Goal: Communication & Community: Answer question/provide support

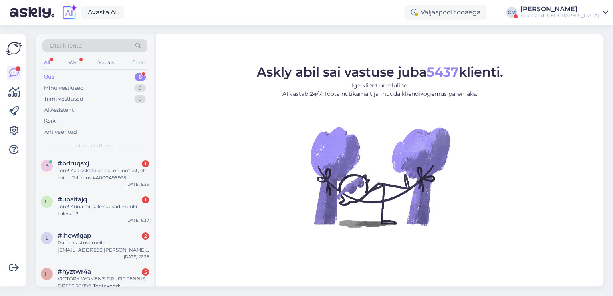
click at [584, 16] on div "Sportland [GEOGRAPHIC_DATA]" at bounding box center [560, 15] width 79 height 6
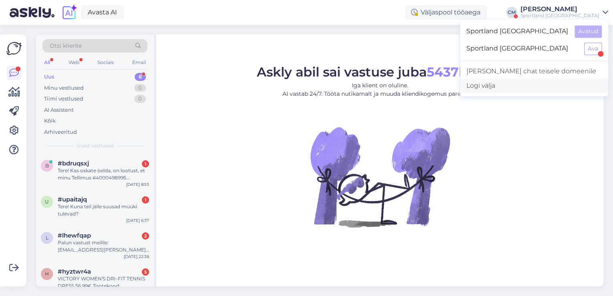
click at [546, 85] on div "Logi välja" at bounding box center [534, 86] width 148 height 14
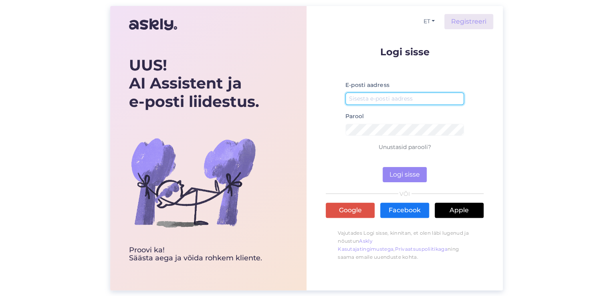
click at [416, 98] on input "email" at bounding box center [404, 99] width 119 height 12
type input "[EMAIL_ADDRESS][DOMAIN_NAME]"
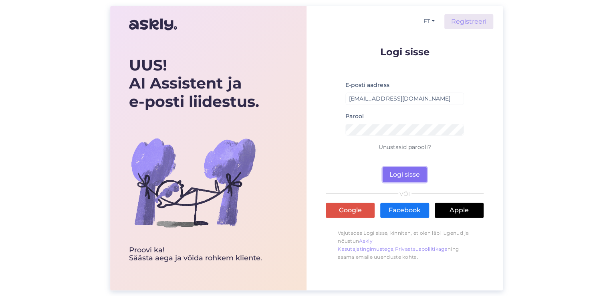
click at [404, 174] on button "Logi sisse" at bounding box center [405, 174] width 44 height 15
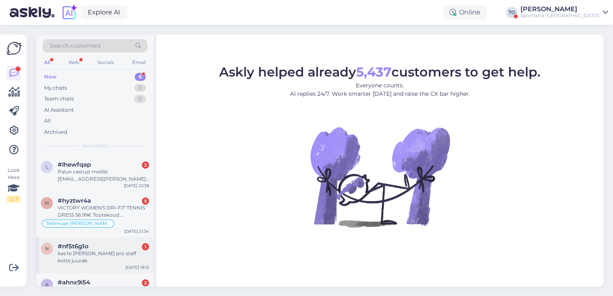
scroll to position [93, 0]
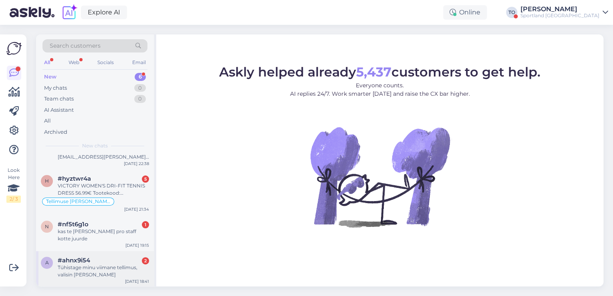
click at [114, 264] on div "Tühistage minu viimane tellimus, valisin [PERSON_NAME]" at bounding box center [103, 271] width 91 height 14
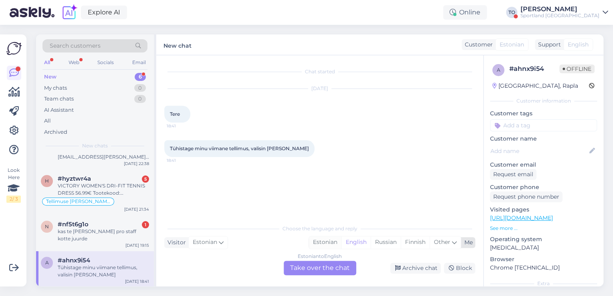
click at [327, 244] on div "Estonian" at bounding box center [325, 242] width 32 height 12
click at [324, 266] on div "Estonian to Estonian Take over the chat" at bounding box center [320, 268] width 73 height 14
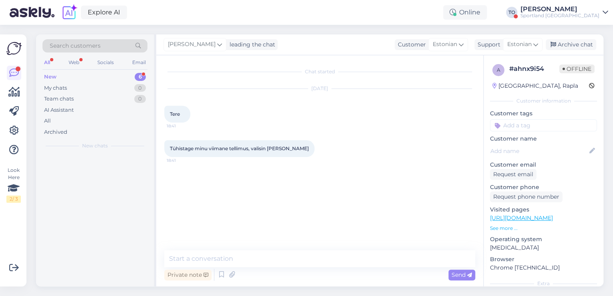
scroll to position [0, 0]
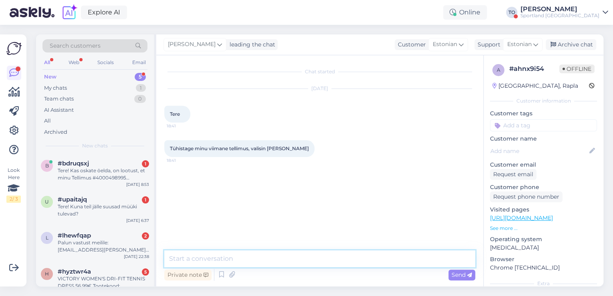
click at [313, 264] on textarea at bounding box center [319, 258] width 311 height 17
type textarea "Tere hommikust! [PERSON_NAME] Klienditeenindusest"
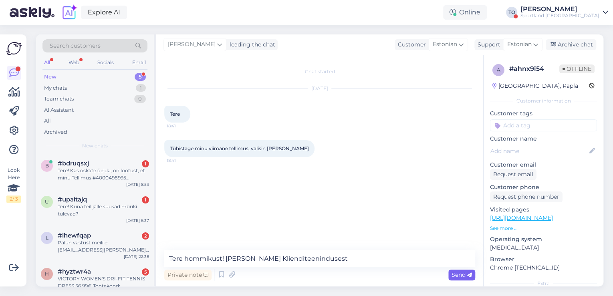
click at [471, 273] on icon at bounding box center [469, 275] width 5 height 5
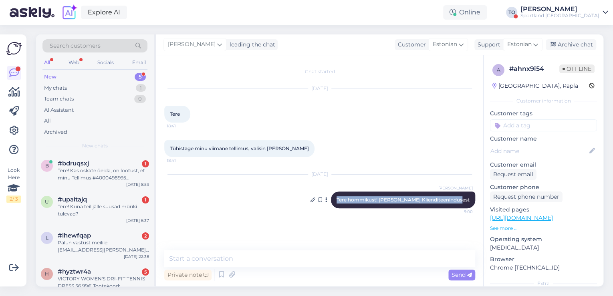
drag, startPoint x: 350, startPoint y: 199, endPoint x: 466, endPoint y: 202, distance: 115.5
click at [471, 201] on div "[PERSON_NAME] Tere hommikust! [PERSON_NAME] Klienditeenindusest 9:00" at bounding box center [403, 200] width 144 height 17
copy span "Tere hommikust! [PERSON_NAME] Klienditeenindusest"
drag, startPoint x: 131, startPoint y: 275, endPoint x: 344, endPoint y: 282, distance: 213.7
click at [131, 275] on div "#hyztwr4a 5" at bounding box center [103, 271] width 91 height 7
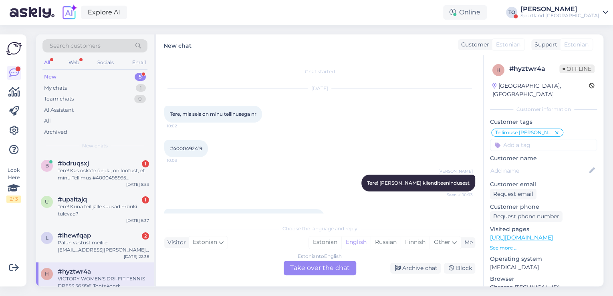
scroll to position [586, 0]
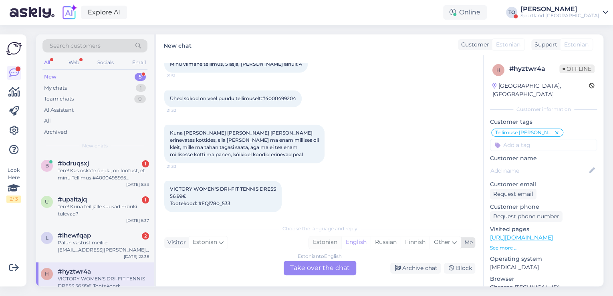
click at [322, 242] on div "Estonian" at bounding box center [325, 242] width 32 height 12
click at [320, 267] on div "Estonian to Estonian Take over the chat" at bounding box center [320, 268] width 73 height 14
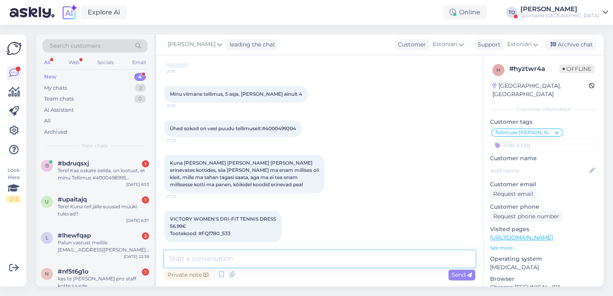
click at [303, 262] on textarea at bounding box center [319, 258] width 311 height 17
paste textarea "Tere hommikust! [PERSON_NAME] Klienditeenindusest"
type textarea "Tere hommikust! [PERSON_NAME] Klienditeenindusest"
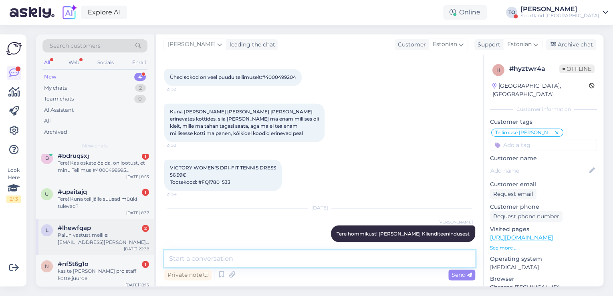
scroll to position [11, 0]
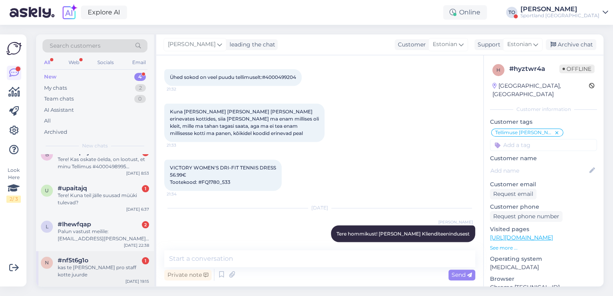
click at [118, 260] on div "#nf5t6g1o 1" at bounding box center [103, 260] width 91 height 7
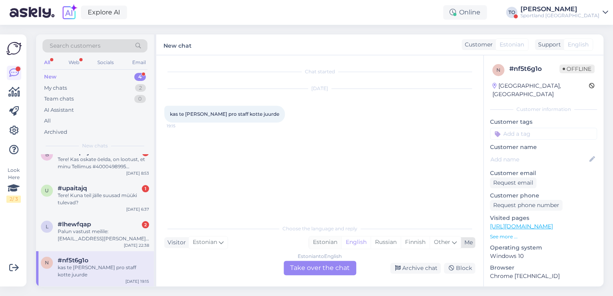
drag, startPoint x: 333, startPoint y: 240, endPoint x: 331, endPoint y: 271, distance: 30.9
click at [333, 240] on div "Estonian" at bounding box center [325, 242] width 32 height 12
click at [331, 273] on div "Estonian to Estonian Take over the chat" at bounding box center [320, 268] width 73 height 14
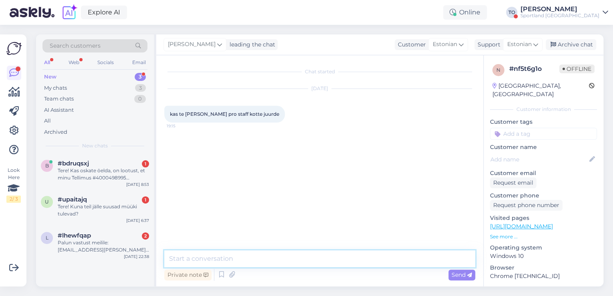
click at [290, 261] on textarea at bounding box center [319, 258] width 311 height 17
paste textarea "Tere hommikust! [PERSON_NAME] Klienditeenindusest"
type textarea "Tere hommikust! [PERSON_NAME] Klienditeenindusest"
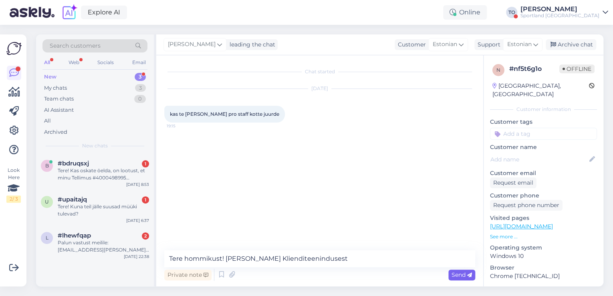
click at [460, 270] on div "Send" at bounding box center [461, 275] width 27 height 11
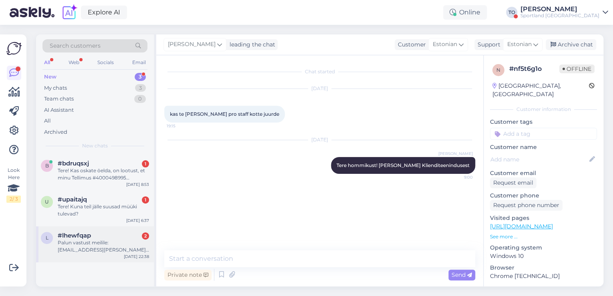
click at [102, 243] on div "Palun vastust meilile: [EMAIL_ADDRESS][PERSON_NAME][DOMAIN_NAME]" at bounding box center [103, 246] width 91 height 14
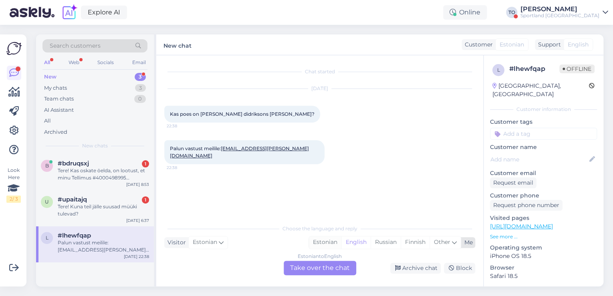
click at [325, 239] on div "Estonian" at bounding box center [325, 242] width 32 height 12
click at [319, 266] on div "Estonian to Estonian Take over the chat" at bounding box center [320, 268] width 73 height 14
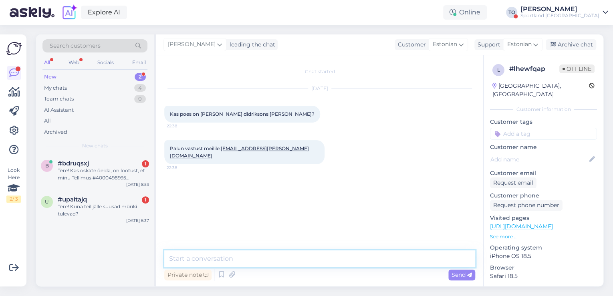
click at [282, 255] on textarea at bounding box center [319, 258] width 311 height 17
paste textarea "Tere hommikust! [PERSON_NAME] Klienditeenindusest"
type textarea "Tere hommikust! [PERSON_NAME] Klienditeenindusest"
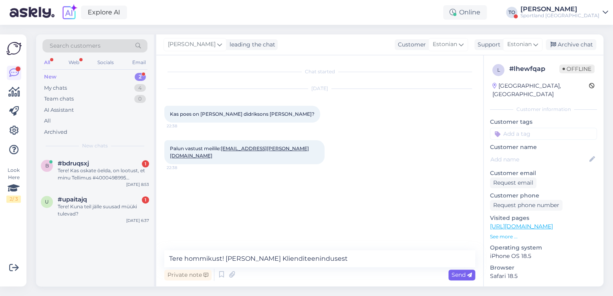
click at [454, 275] on span "Send" at bounding box center [462, 274] width 20 height 7
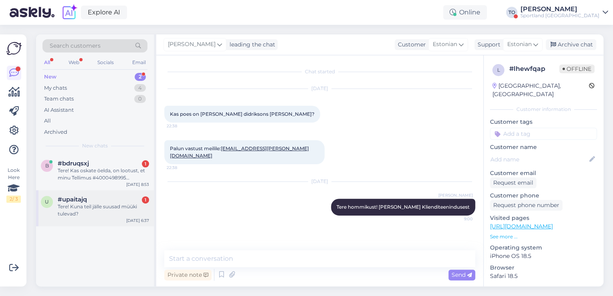
click at [72, 206] on div "Tere! Kuna teil jälle suusad müüki tulevad?" at bounding box center [103, 210] width 91 height 14
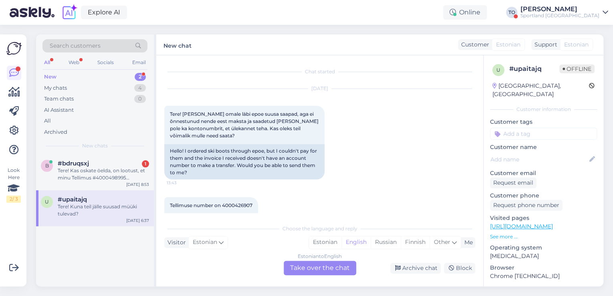
scroll to position [109, 0]
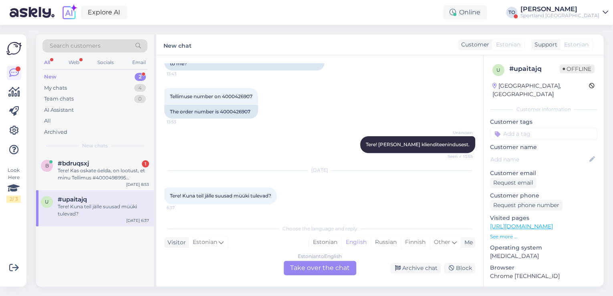
drag, startPoint x: 322, startPoint y: 242, endPoint x: 321, endPoint y: 259, distance: 16.5
click at [322, 244] on div "Estonian" at bounding box center [325, 242] width 32 height 12
click at [317, 268] on div "Estonian to Estonian Take over the chat" at bounding box center [320, 268] width 73 height 14
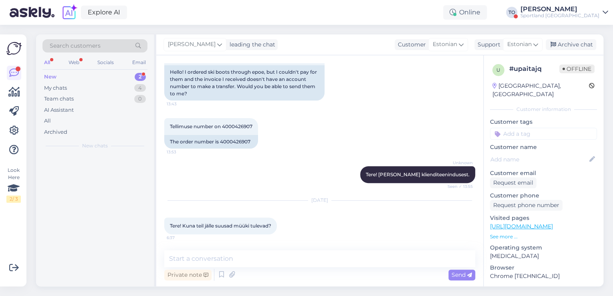
scroll to position [79, 0]
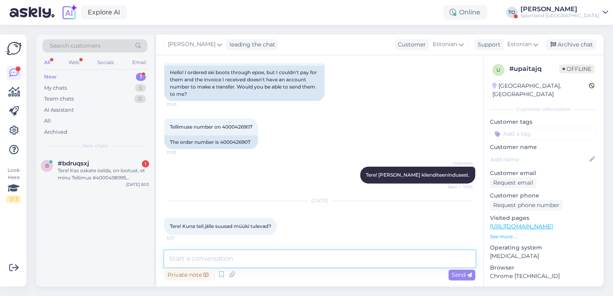
click at [273, 256] on textarea at bounding box center [319, 258] width 311 height 17
paste textarea "Tere hommikust! [PERSON_NAME] Klienditeenindusest"
type textarea "Tere hommikust! [PERSON_NAME] Klienditeenindusest"
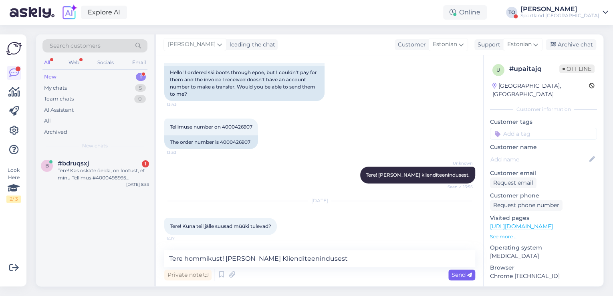
click at [465, 276] on span "Send" at bounding box center [462, 274] width 20 height 7
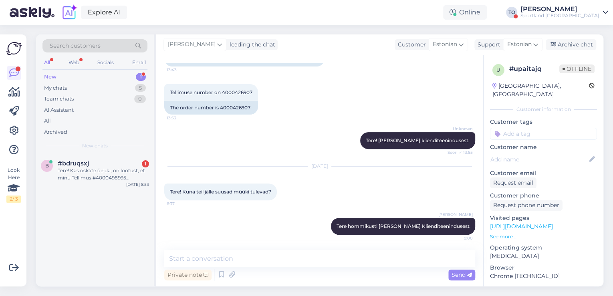
drag, startPoint x: 90, startPoint y: 172, endPoint x: 253, endPoint y: 215, distance: 169.3
click at [90, 172] on div "Tere! Kas oskate öelda, on lootust, et minu Tellimus #4000498995 [PERSON_NAME] …" at bounding box center [103, 174] width 91 height 14
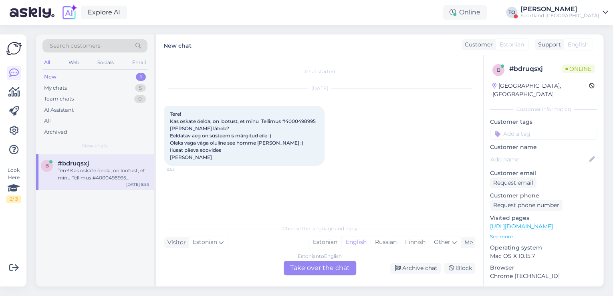
scroll to position [0, 0]
click at [330, 244] on div "Estonian" at bounding box center [325, 242] width 32 height 12
click at [323, 271] on div "Estonian to Estonian Take over the chat" at bounding box center [320, 268] width 73 height 14
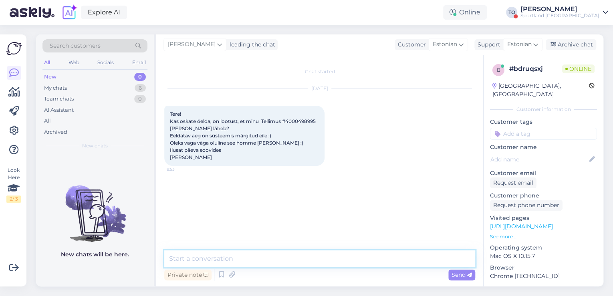
click at [308, 265] on textarea at bounding box center [319, 258] width 311 height 17
paste textarea "Tere hommikust! [PERSON_NAME] Klienditeenindusest"
type textarea "Tere hommikust! [PERSON_NAME] Klienditeenindusest"
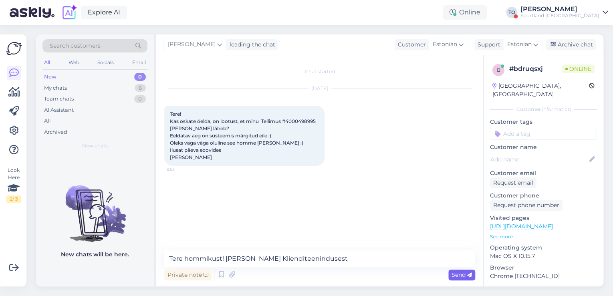
click at [469, 274] on icon at bounding box center [469, 275] width 5 height 5
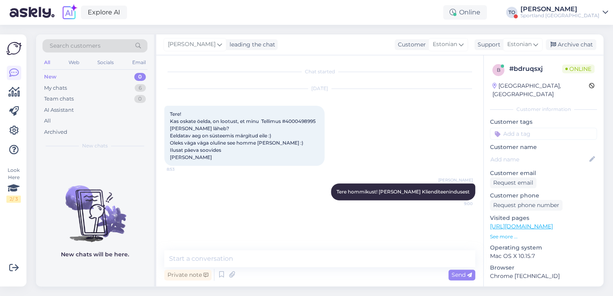
click at [593, 16] on div "Sportland [GEOGRAPHIC_DATA]" at bounding box center [560, 15] width 79 height 6
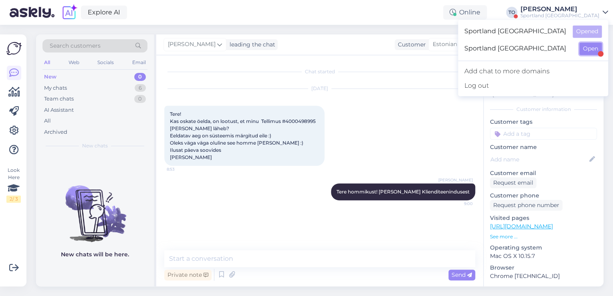
click at [594, 46] on button "Open" at bounding box center [591, 48] width 22 height 12
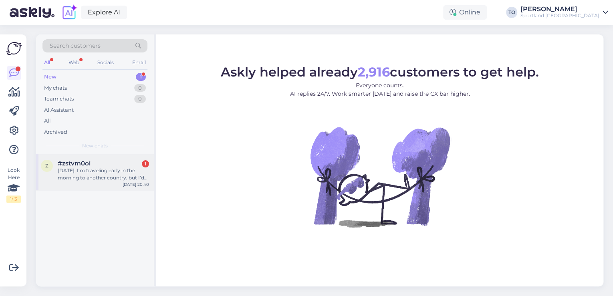
click at [111, 167] on div "[DATE], I’m traveling early in the morning to another country, but I’d like to …" at bounding box center [103, 174] width 91 height 14
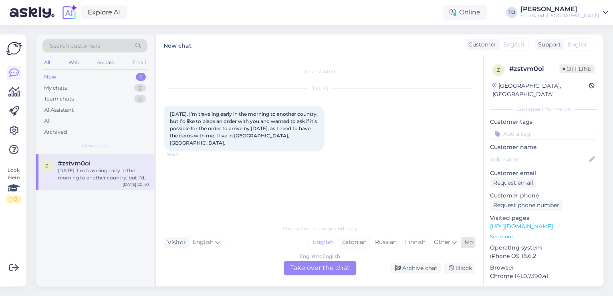
click at [349, 242] on div "Estonian" at bounding box center [354, 242] width 33 height 12
click at [325, 269] on div "English to Estonian Take over the chat" at bounding box center [320, 268] width 73 height 14
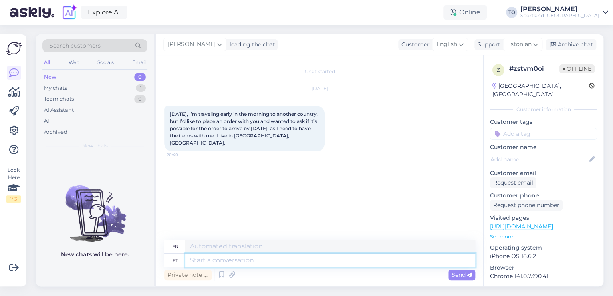
click at [298, 260] on textarea at bounding box center [330, 261] width 290 height 14
paste textarea "Tere hommikust! [PERSON_NAME] Klienditeenindusest"
type textarea "Tere hommikust! [PERSON_NAME] Klienditeenindusest"
type textarea "Good morning! I'm Tiina from Customer Service."
type textarea "Tere hommikust! [PERSON_NAME] Klienditeenindusest"
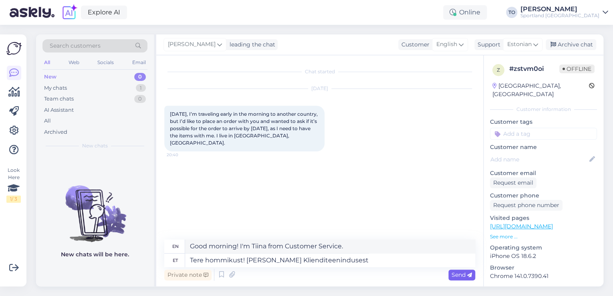
click at [463, 271] on div "Send" at bounding box center [461, 275] width 27 height 11
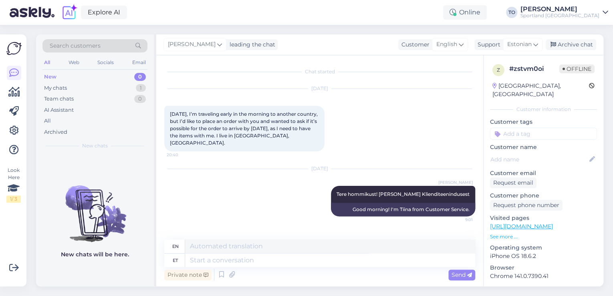
click at [583, 10] on div "[PERSON_NAME]" at bounding box center [560, 9] width 79 height 6
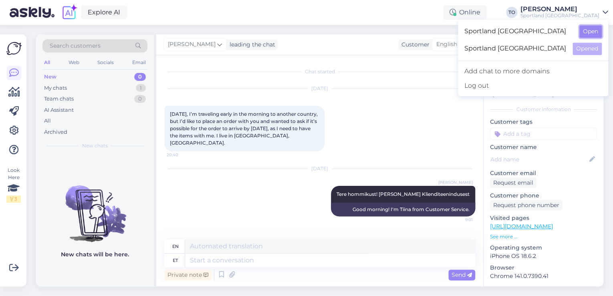
click at [593, 36] on button "Open" at bounding box center [591, 31] width 22 height 12
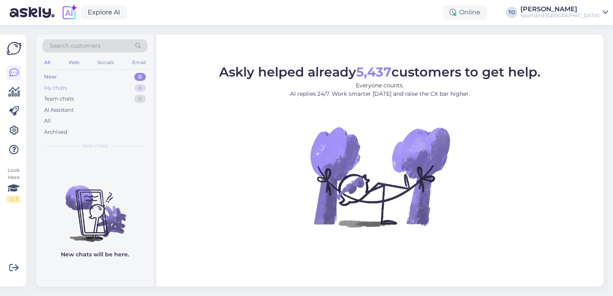
click at [73, 91] on div "My chats 6" at bounding box center [94, 88] width 105 height 11
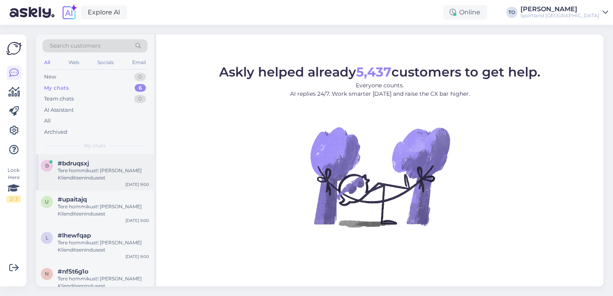
click at [123, 181] on div "Tere hommikust! [PERSON_NAME] Klienditeenindusest" at bounding box center [103, 174] width 91 height 14
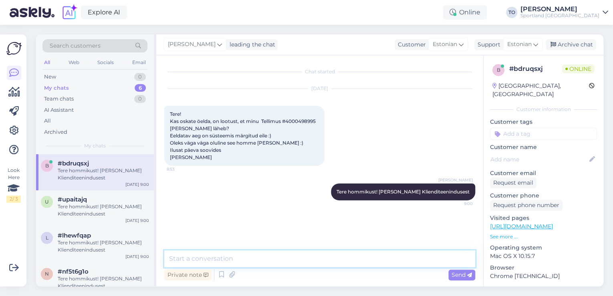
click at [287, 266] on textarea at bounding box center [319, 258] width 311 height 17
type textarea "Üks hetk, kohe vaatan tellimuse üle"
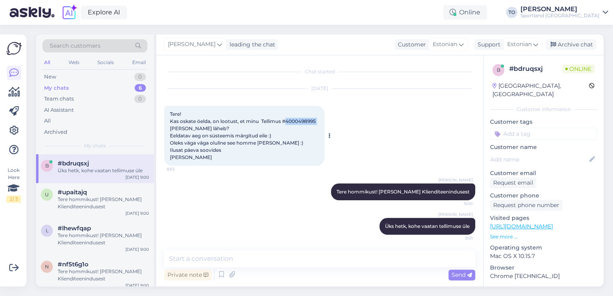
drag, startPoint x: 287, startPoint y: 121, endPoint x: 318, endPoint y: 121, distance: 31.3
click at [319, 121] on div "Tere! Kas oskate öelda, on lootust, et minu Tellimus #4000498995 [PERSON_NAME] …" at bounding box center [244, 136] width 160 height 60
copy span "4000498995"
click at [215, 260] on textarea at bounding box center [319, 258] width 311 height 17
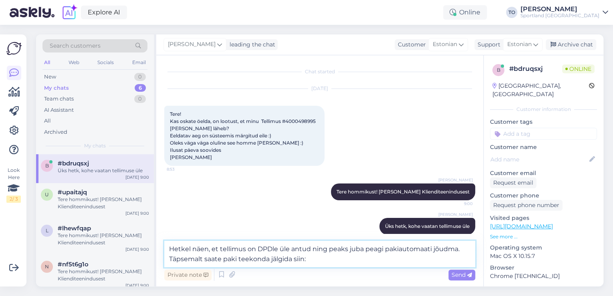
click at [341, 261] on textarea "Hetkel näen, et tellimus on DPDle üle antud ning peaks juba peagi pakiautomaati…" at bounding box center [319, 254] width 311 height 26
paste textarea "[URL][DOMAIN_NAME]"
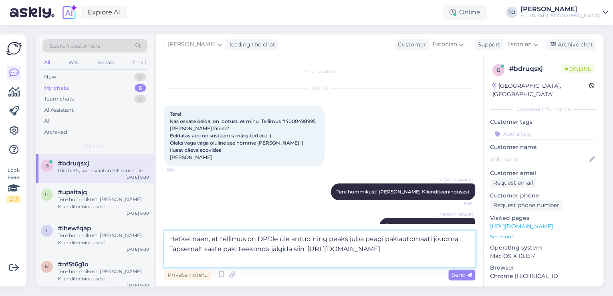
scroll to position [20, 0]
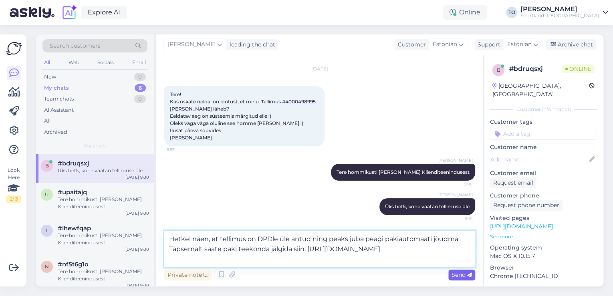
type textarea "Hetkel näen, et tellimus on DPDle üle antud ning peaks juba peagi pakiautomaati…"
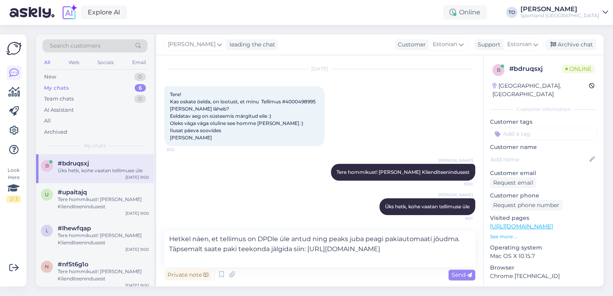
drag, startPoint x: 454, startPoint y: 275, endPoint x: 459, endPoint y: 276, distance: 4.5
click at [460, 276] on span "Send" at bounding box center [462, 274] width 20 height 7
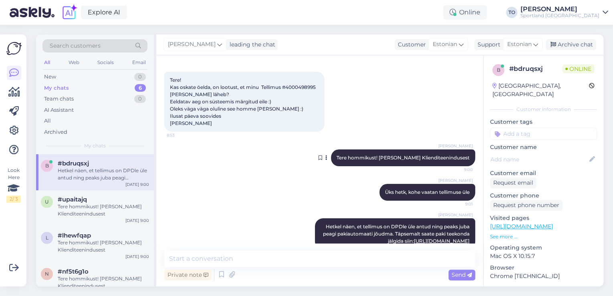
scroll to position [63, 0]
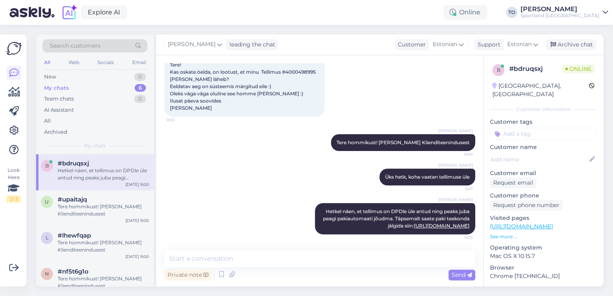
click at [520, 128] on input at bounding box center [543, 134] width 107 height 12
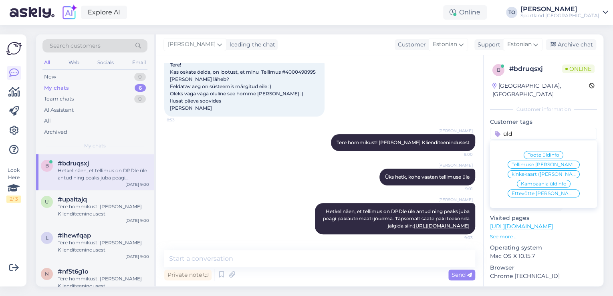
type input "üld"
click at [536, 162] on span "Tellimuse [PERSON_NAME] info" at bounding box center [544, 164] width 64 height 5
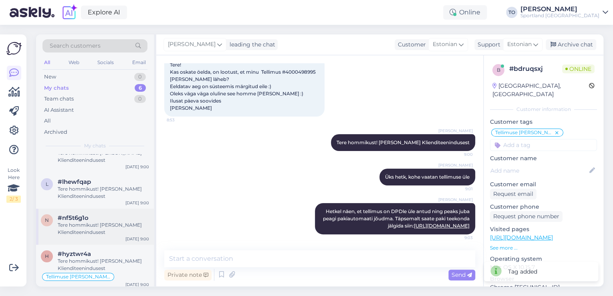
scroll to position [103, 0]
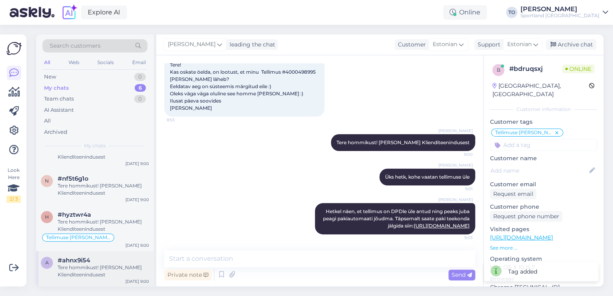
click at [116, 268] on div "Tere hommikust! [PERSON_NAME] Klienditeenindusest" at bounding box center [103, 271] width 91 height 14
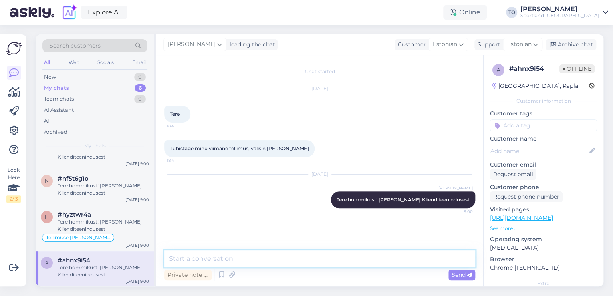
click at [294, 264] on textarea at bounding box center [319, 258] width 311 height 17
type textarea "Palun täpsustage, [PERSON_NAME] nimele Te tellimuse tegite?"
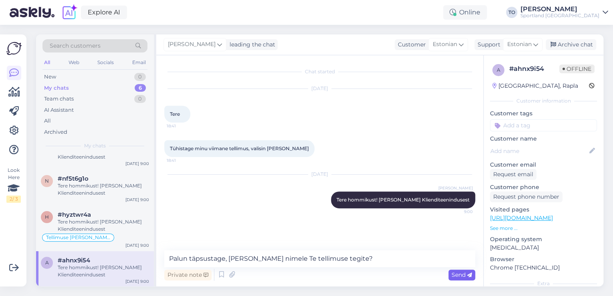
click at [463, 275] on span "Send" at bounding box center [462, 274] width 20 height 7
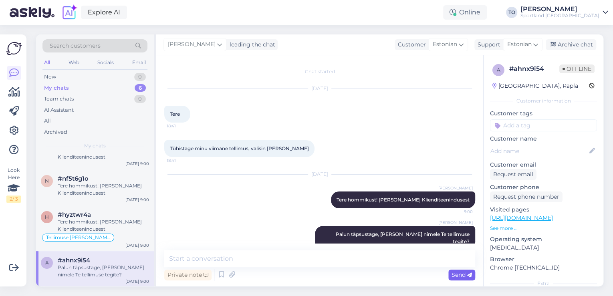
scroll to position [8, 0]
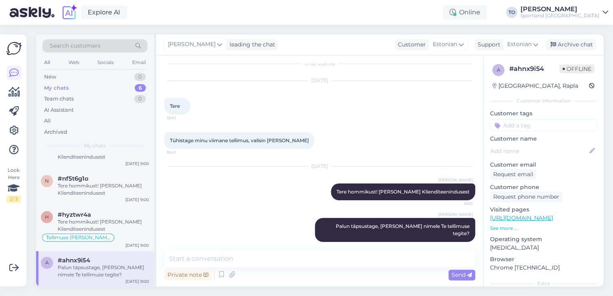
click at [549, 123] on input at bounding box center [543, 125] width 107 height 12
type input "tühis"
click at [551, 145] on span "Tellimuse tühistamine" at bounding box center [543, 146] width 53 height 5
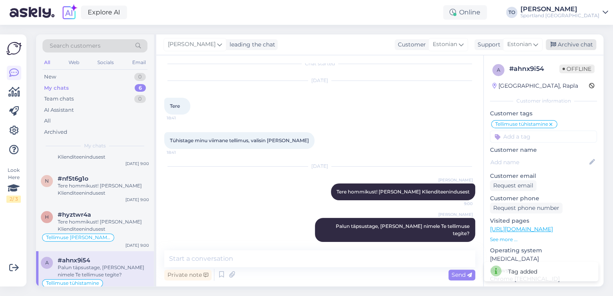
click at [569, 46] on div "Archive chat" at bounding box center [571, 44] width 51 height 11
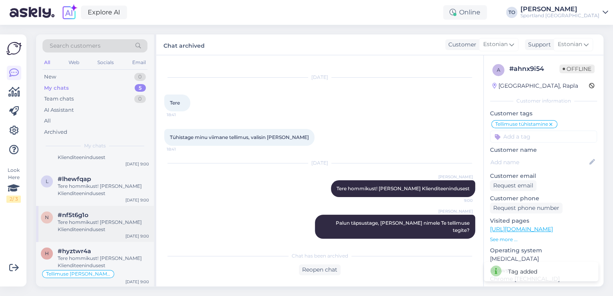
scroll to position [67, 0]
click at [119, 224] on div "Tere hommikust! [PERSON_NAME] Klienditeenindusest" at bounding box center [103, 225] width 91 height 14
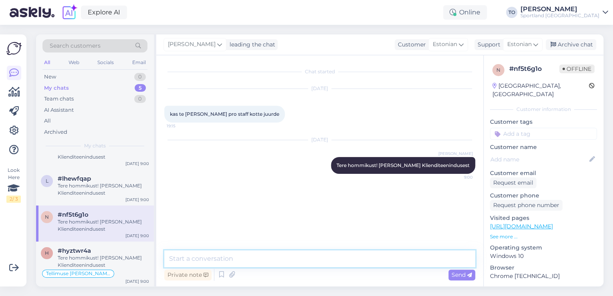
click at [193, 258] on textarea at bounding box center [319, 258] width 311 height 17
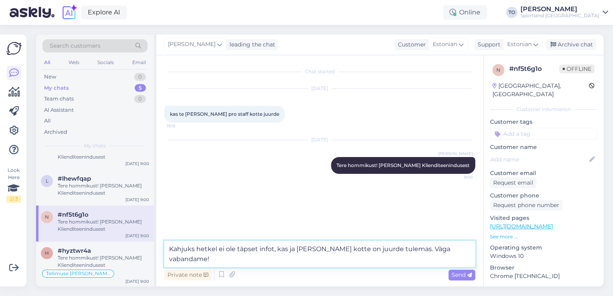
drag, startPoint x: 257, startPoint y: 250, endPoint x: 238, endPoint y: 250, distance: 18.0
click at [238, 250] on textarea "Kahjuks hetkel ei ole täpset infot, kas ja [PERSON_NAME] kotte on juurde tulema…" at bounding box center [319, 254] width 311 height 26
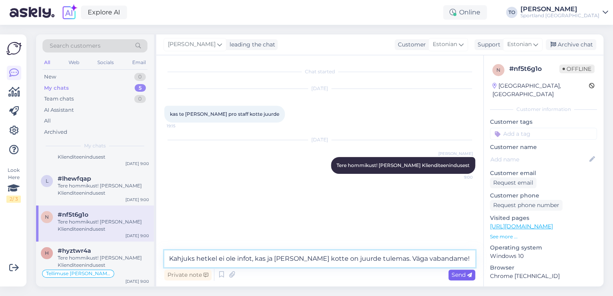
type textarea "Kahjuks hetkel ei ole infot, kas ja [PERSON_NAME] kotte on juurde tulemas. Väga…"
click at [465, 273] on span "Send" at bounding box center [462, 274] width 20 height 7
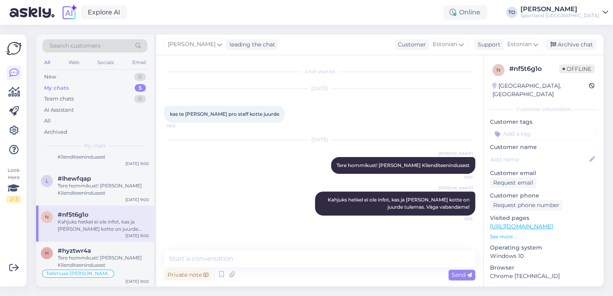
click at [540, 128] on input at bounding box center [543, 134] width 107 height 12
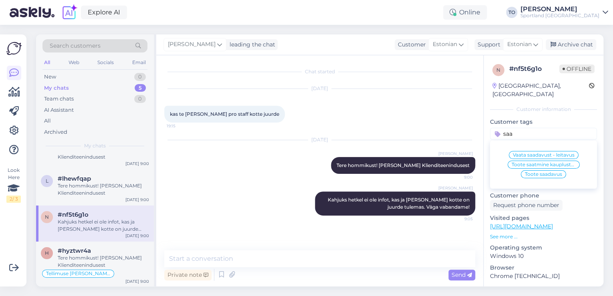
type input "saa"
click at [545, 172] on span "Toote saadavus" at bounding box center [543, 174] width 37 height 5
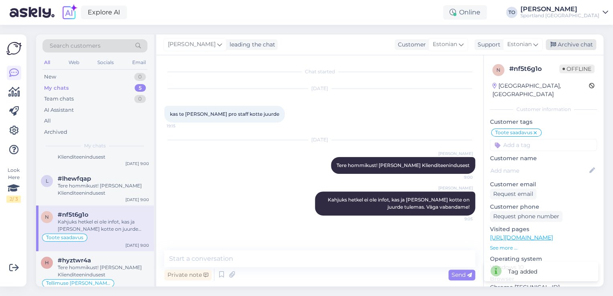
click at [564, 42] on div "Archive chat" at bounding box center [571, 44] width 51 height 11
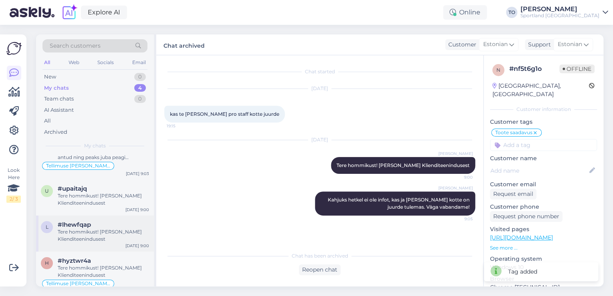
scroll to position [30, 0]
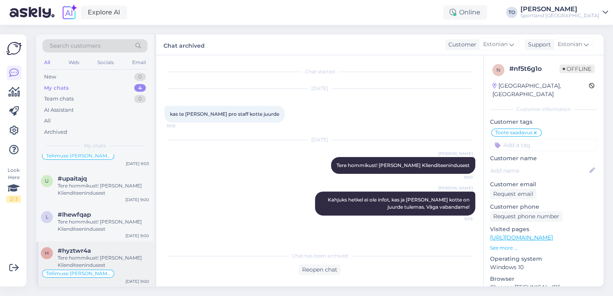
click at [112, 261] on div "Tere hommikust! [PERSON_NAME] Klienditeenindusest" at bounding box center [103, 262] width 91 height 14
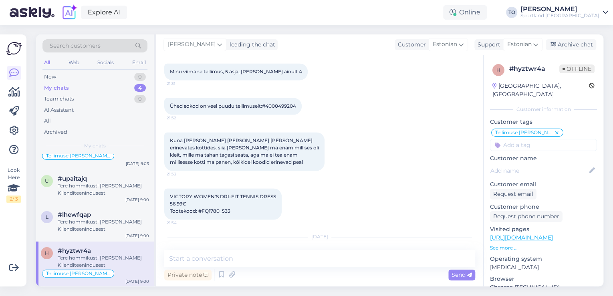
scroll to position [607, 0]
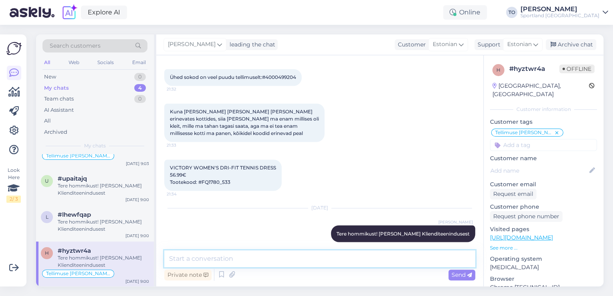
click at [294, 254] on textarea at bounding box center [319, 258] width 311 height 17
type textarea "Üks hetk, kohe vaatan tellimuse üle"
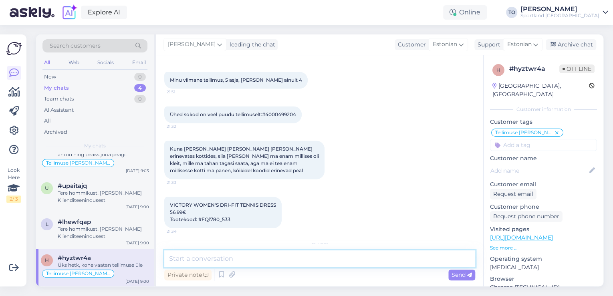
scroll to position [513, 0]
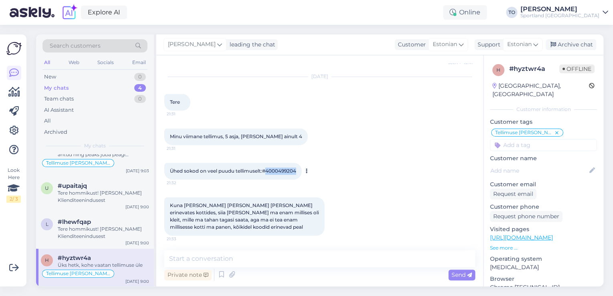
drag, startPoint x: 268, startPoint y: 163, endPoint x: 299, endPoint y: 162, distance: 30.5
click at [299, 163] on div "Ühed sokod on veel puudu tellimuselt:#4000499204 21:32" at bounding box center [232, 171] width 137 height 17
copy span "4000499204"
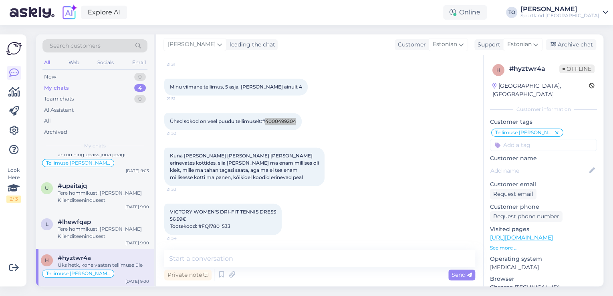
scroll to position [641, 0]
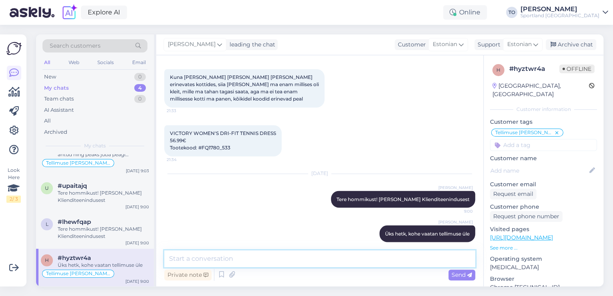
click at [289, 263] on textarea at bounding box center [319, 258] width 311 height 17
type textarea "Näe, et pakk sokkidega on jõudnud pakiautomaati:"
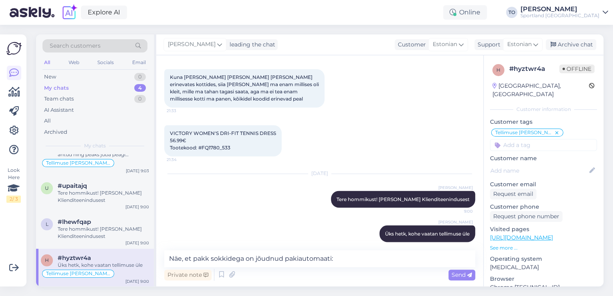
drag, startPoint x: 465, startPoint y: 273, endPoint x: 429, endPoint y: 282, distance: 36.9
click at [465, 273] on span "Send" at bounding box center [462, 274] width 20 height 7
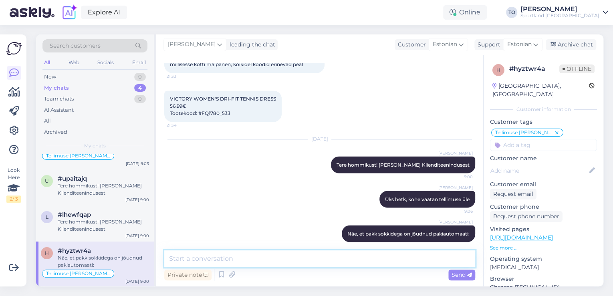
click at [369, 258] on textarea at bounding box center [319, 258] width 311 height 17
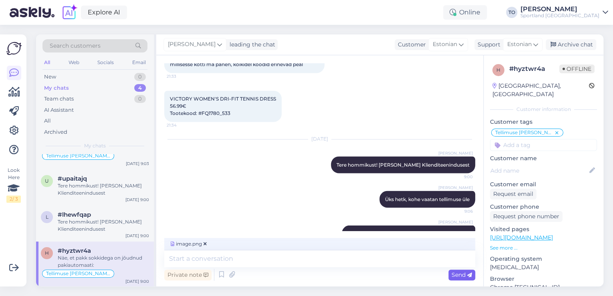
click at [467, 274] on span "Send" at bounding box center [462, 274] width 20 height 7
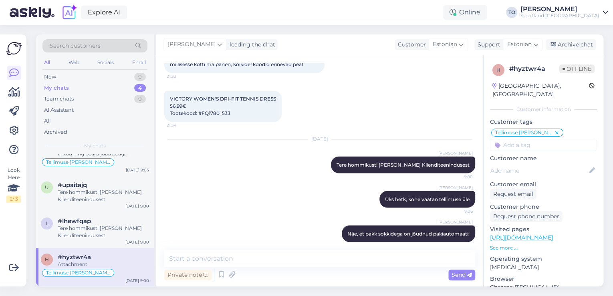
scroll to position [23, 0]
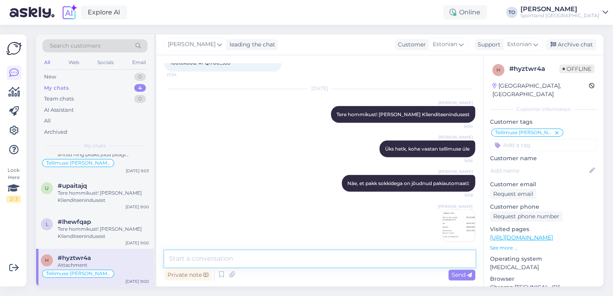
click at [297, 260] on textarea at bounding box center [319, 258] width 311 height 17
click at [407, 263] on textarea "Palun kontrollige, kas DPD on Teile saatnud eraldi teavituse paki" at bounding box center [319, 258] width 311 height 17
paste textarea "05757996807729"
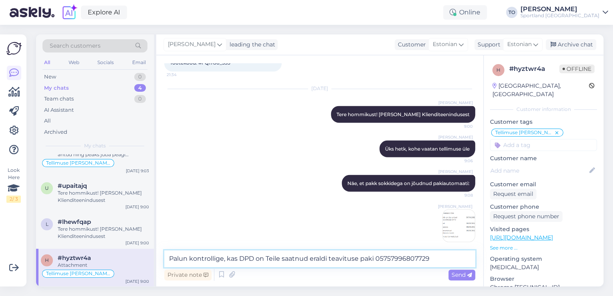
scroll to position [736, 0]
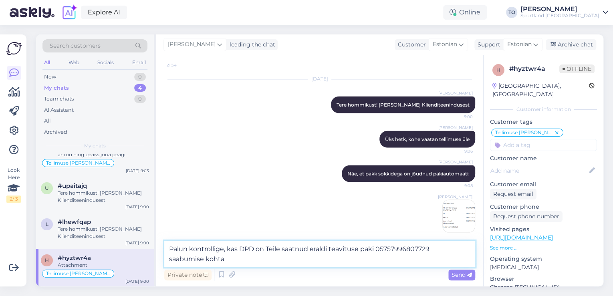
type textarea "Palun kontrollige, kas DPD on Teile saatnud eraldi teavituse paki 0575799680772…"
click at [468, 277] on icon at bounding box center [469, 275] width 5 height 5
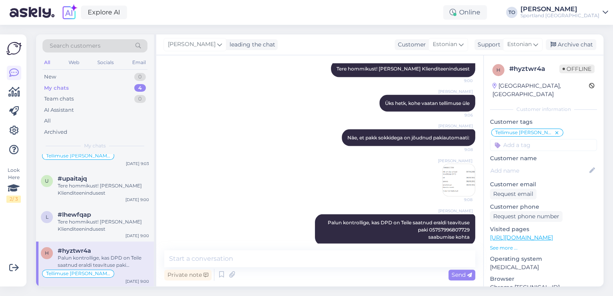
scroll to position [775, 0]
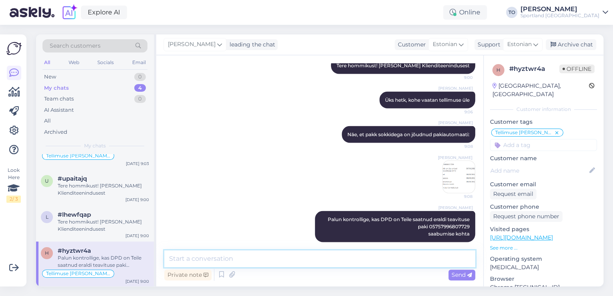
click at [301, 260] on textarea at bounding box center [319, 258] width 311 height 17
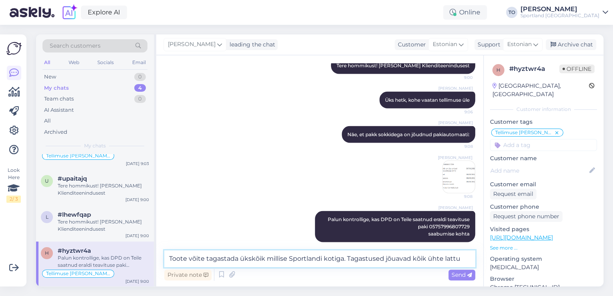
type textarea "Toote võite tagastada ükskõik millise Sportlandi kotiga. Tagastused jõuavad kõi…"
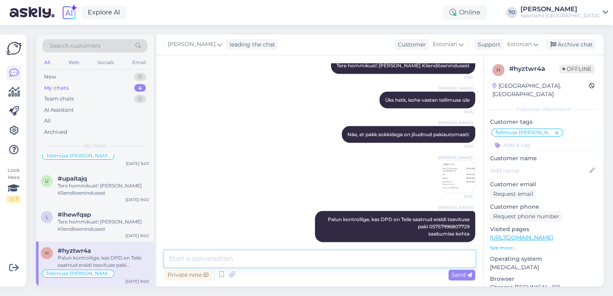
scroll to position [817, 0]
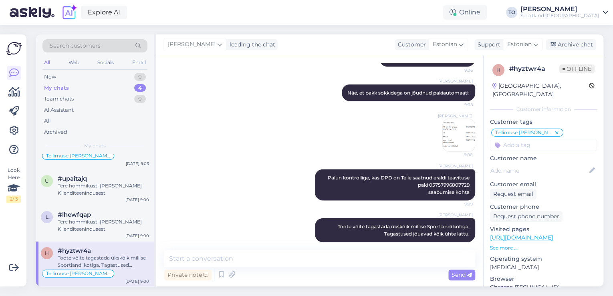
click at [559, 141] on input at bounding box center [543, 145] width 107 height 12
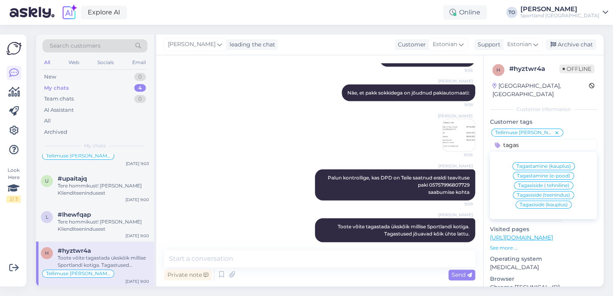
type input "tagas"
click at [559, 174] on span "Tagastamine (e-pood)" at bounding box center [543, 176] width 53 height 5
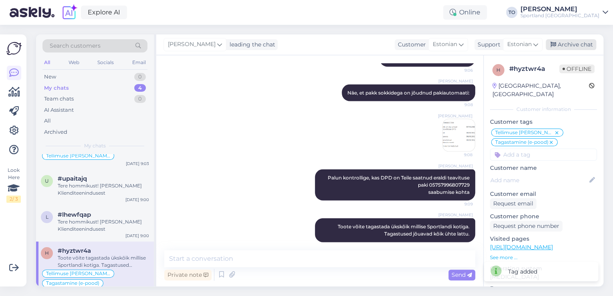
click at [579, 43] on div "Archive chat" at bounding box center [571, 44] width 51 height 11
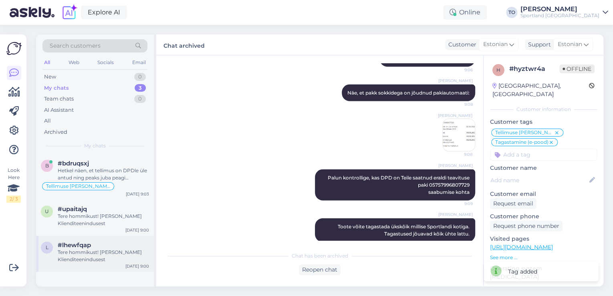
click at [117, 262] on div "Tere hommikust! [PERSON_NAME] Klienditeenindusest" at bounding box center [103, 256] width 91 height 14
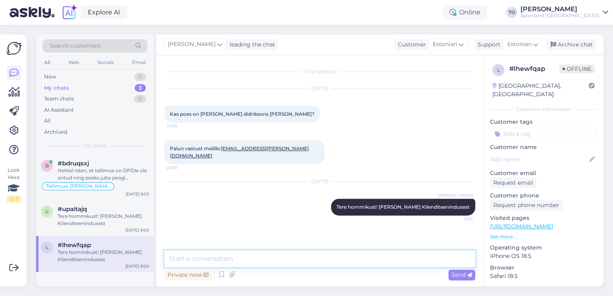
click at [265, 259] on textarea at bounding box center [319, 258] width 311 height 17
type textarea "Vastame Teile meilile"
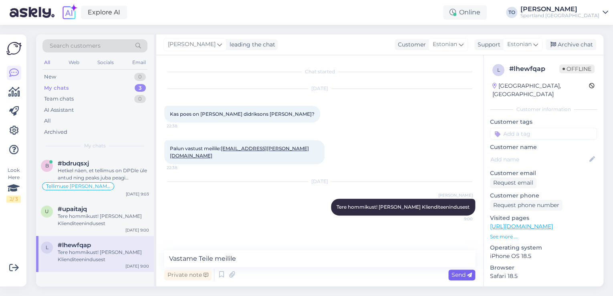
click at [460, 273] on span "Send" at bounding box center [462, 274] width 20 height 7
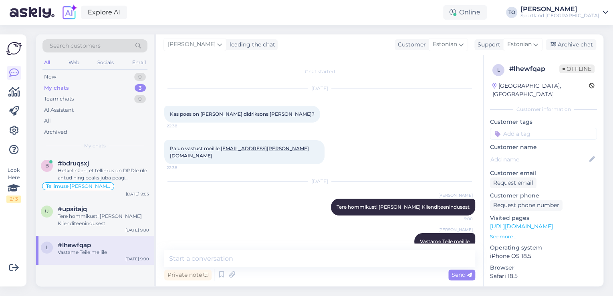
scroll to position [8, 0]
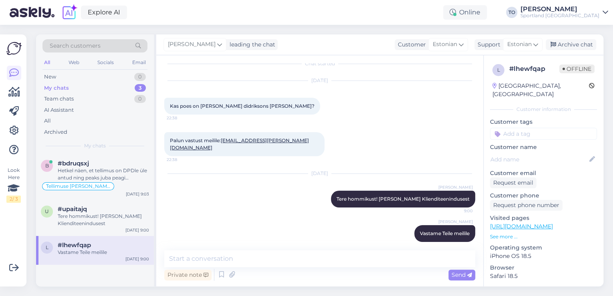
click at [524, 128] on input at bounding box center [543, 134] width 107 height 12
type input "saada"
click at [537, 162] on span "Toote saadavus" at bounding box center [543, 164] width 37 height 5
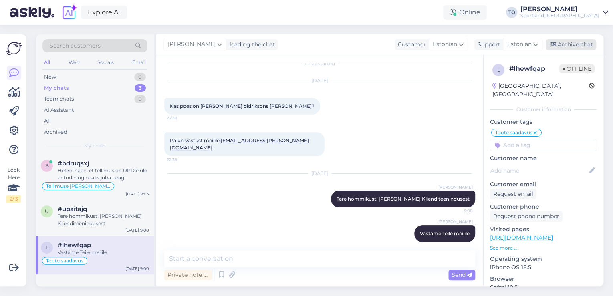
click at [576, 46] on div "Archive chat" at bounding box center [571, 44] width 51 height 11
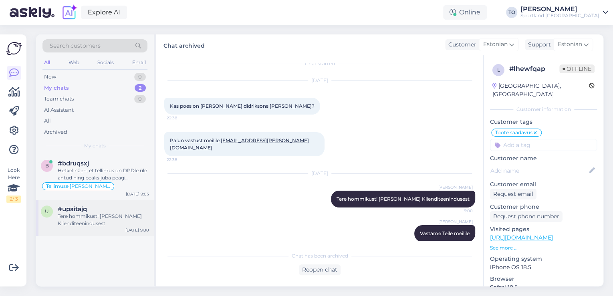
click at [113, 216] on div "Tere hommikust! [PERSON_NAME] Klienditeenindusest" at bounding box center [103, 220] width 91 height 14
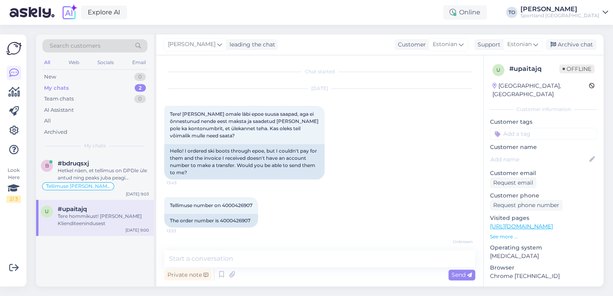
scroll to position [113, 0]
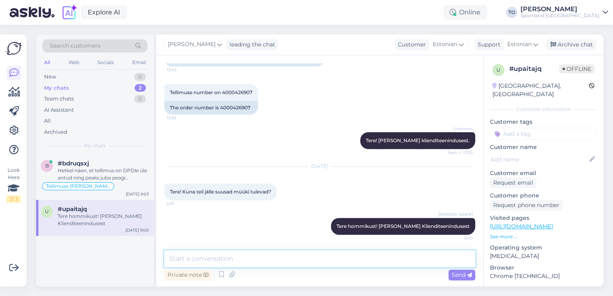
click at [326, 255] on textarea at bounding box center [319, 258] width 311 height 17
type textarea "Suusad saabuvad tõenäoliselt müüki järgmise kuu alguses."
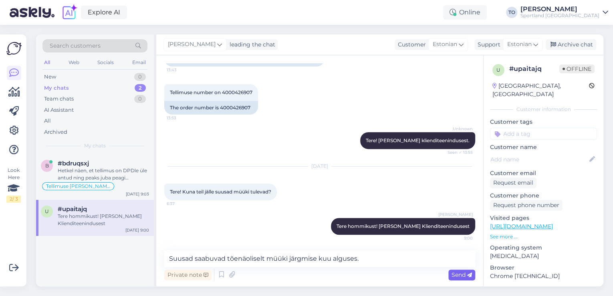
click at [465, 277] on span "Send" at bounding box center [462, 274] width 20 height 7
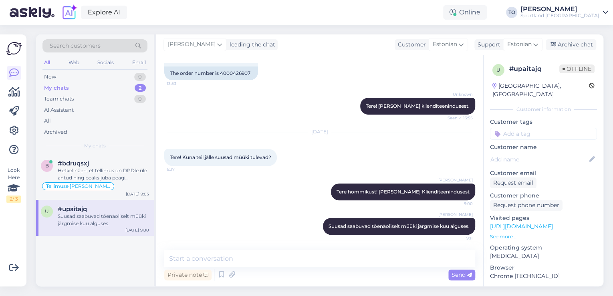
click at [515, 130] on input at bounding box center [543, 134] width 107 height 12
type input "saada"
click at [542, 162] on span "Toote saadavus" at bounding box center [543, 164] width 37 height 5
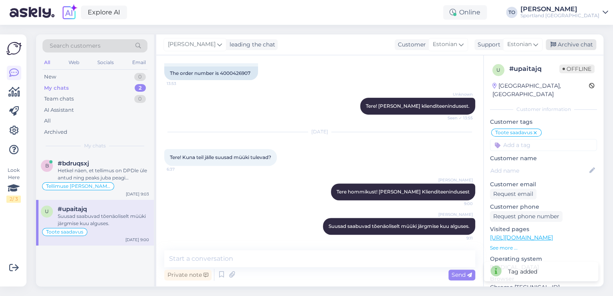
click at [583, 42] on div "Archive chat" at bounding box center [571, 44] width 51 height 11
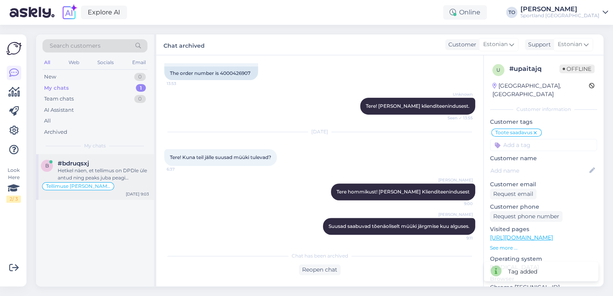
click at [106, 173] on div "Hetkel näen, et tellimus on DPDle üle antud ning peaks juba peagi pakiautomaati…" at bounding box center [103, 174] width 91 height 14
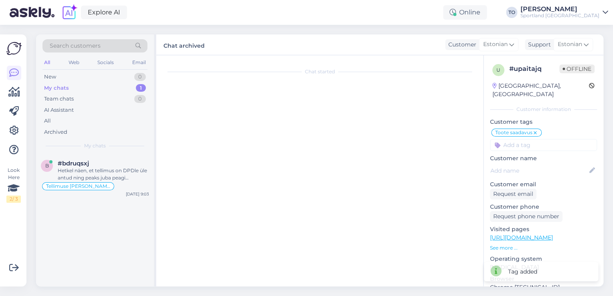
scroll to position [63, 0]
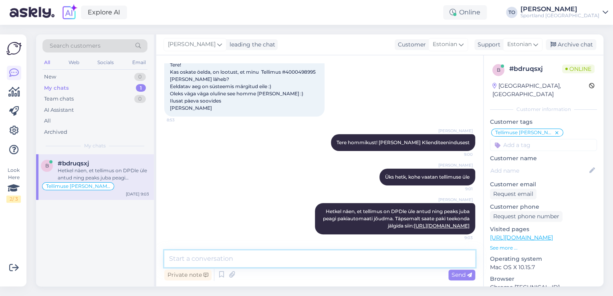
click at [318, 260] on textarea at bounding box center [319, 258] width 311 height 17
type textarea "Kas hetkel saan veel abiks olla?"
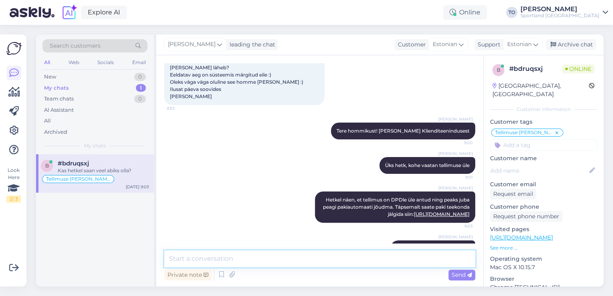
scroll to position [96, 0]
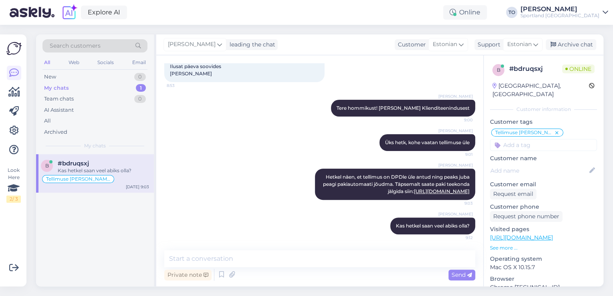
click at [587, 10] on div "[PERSON_NAME]" at bounding box center [560, 9] width 79 height 6
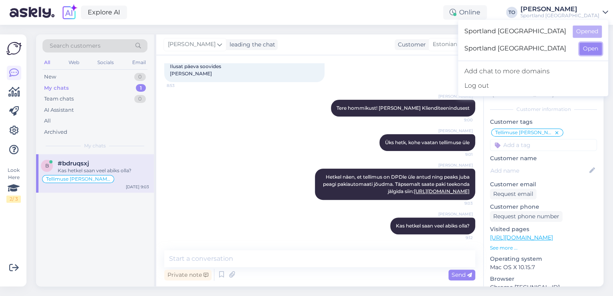
click at [597, 52] on button "Open" at bounding box center [591, 48] width 22 height 12
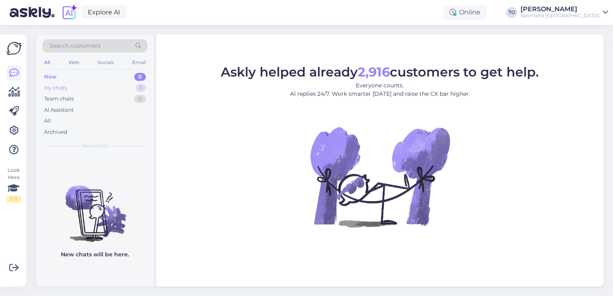
click at [74, 86] on div "My chats 1" at bounding box center [94, 88] width 105 height 11
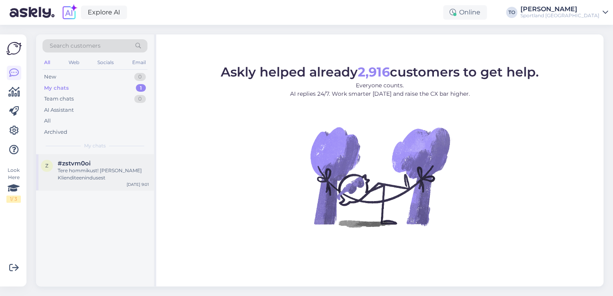
click at [97, 159] on div "z #zstvm0oi Tere hommikust! [PERSON_NAME] Klienditeenindusest [DATE] 9:01" at bounding box center [95, 172] width 118 height 36
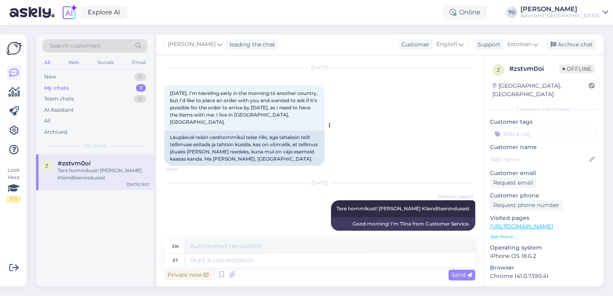
scroll to position [20, 0]
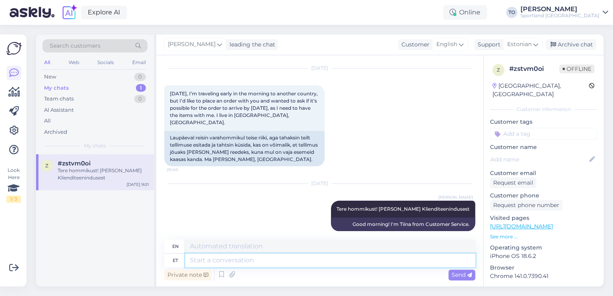
click at [311, 257] on textarea at bounding box center [330, 261] width 290 height 14
type textarea "Tellimuste"
type textarea "Orders"
type textarea "Tellimuste tarneaeg on"
type textarea "Delivery time for orders"
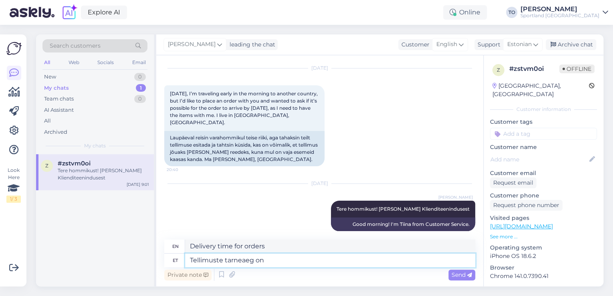
type textarea "Tellimuste tarneaeg on k"
type textarea "The delivery time for orders is"
type textarea "Tellimuste tarneaeg on kuni"
type textarea "The delivery time for orders is until"
type textarea "Tellimuste tarneaeg on kuni 4"
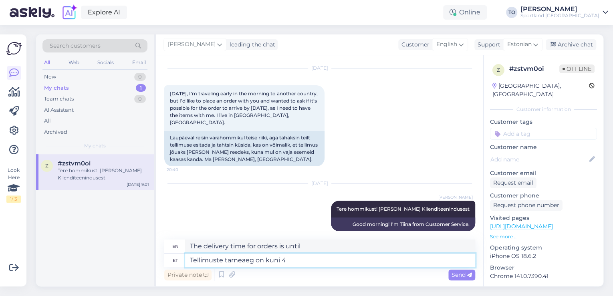
type textarea "Delivery time for orders is up to 4"
type textarea "Tellimuste tarneaeg on kuni 4 tööpäeva"
type textarea "Delivery time for orders is up to 4 working days."
type textarea "Tellimuste tarneaeg on kuni 4 tööpäeva."
type textarea "The delivery time for orders is up to 4 working days."
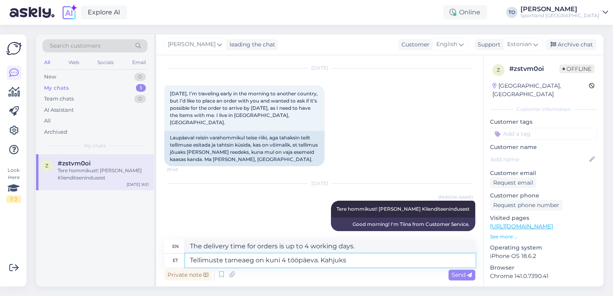
type textarea "Tellimuste tarneaeg on kuni 4 tööpäeva. Kahjuks"
type textarea "The delivery time for orders is up to 4 working days. Unfortunately"
type textarea "Tellimuste tarneaeg on kuni 4 tööpäeva. Kahjuks mei"
type textarea "The delivery time for orders is up to 4 working days. Unfortunately, we"
type textarea "Tellimuste tarneaeg on kuni 4 tööpäeva. Kahjuks me ei"
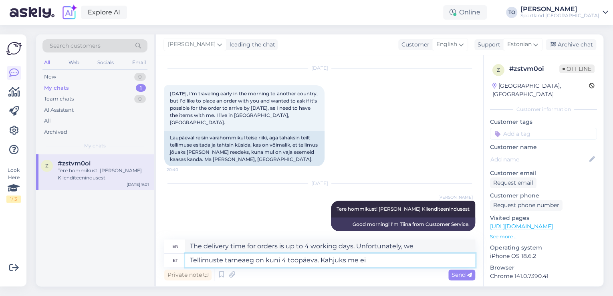
type textarea "The delivery time for orders is up to 4 working days. Unfortunately we"
type textarea "Tellimuste tarneaeg on kuni 4 tööpäeva. Kahjuks me ei s"
type textarea "The delivery time for orders is up to 4 working days. Unfortunately we do not"
type textarea "Tellimuste tarneaeg on kuni 4 tööpäeva. Kahjuks me ei saa"
type textarea "The delivery time for orders is up to 4 working days. Unfortunately we cannot"
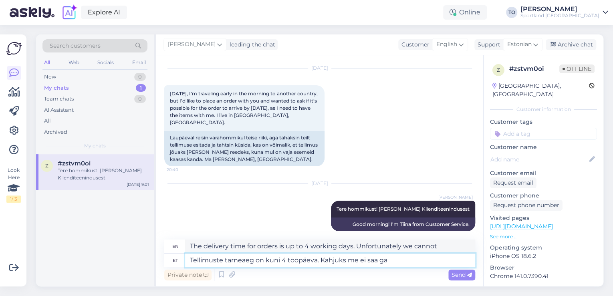
type textarea "Tellimuste tarneaeg on kuni 4 tööpäeva. Kahjuks me ei saa gar"
type textarea "The delivery time for orders is up to 4 working days. Unfortunately we cannot g…"
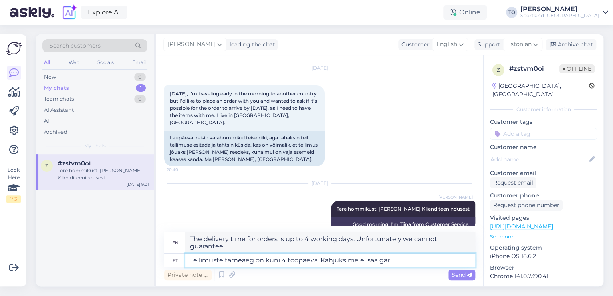
click at [283, 262] on textarea "Tellimuste tarneaeg on kuni 4 tööpäeva. Kahjuks me ei saa gar" at bounding box center [330, 261] width 290 height 14
type textarea "Tellimuste tarneaeg on kuni 2-4 tööpäeva. Kahjuks me ei saa gar"
type textarea "The delivery time for orders is up to 2-4 business days. Unfortunately, we cann…"
drag, startPoint x: 406, startPoint y: 258, endPoint x: 326, endPoint y: 259, distance: 79.4
click at [326, 259] on textarea "Tellimuste tarneaeg on kuni 2-4 tööpäeva. Kahjuks me ei saa gar" at bounding box center [330, 261] width 290 height 14
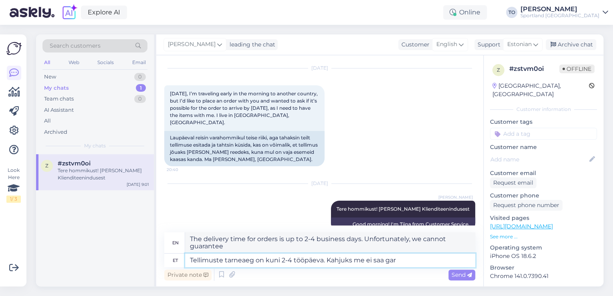
click at [426, 261] on textarea "Tellimuste tarneaeg on kuni 2-4 tööpäeva. Kahjuks me ei saa gar" at bounding box center [330, 261] width 290 height 14
type textarea "Tellimuste tarneaeg on kuni 2-4 tööpäeva. Kahjuks me"
type textarea "The delivery time for orders is up to 2-4 business days. Unfortunately, we cann…"
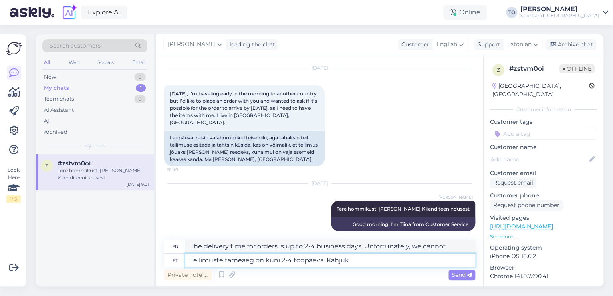
type textarea "Tellimuste tarneaeg on kuni 2-4 tööpäeva. [GEOGRAPHIC_DATA]"
type textarea "The delivery time for orders is up to 2-4 working days. Unfortunately we do not"
type textarea "Tellimuste tarneaeg on kuni 2-4 tööpäeva. [GEOGRAPHIC_DATA]"
type textarea "The delivery time for orders is up to 2-4 working days. Unfortunately"
type textarea "Tellimuste tarneaeg on kuni 2-4 tööpäeva. Ka"
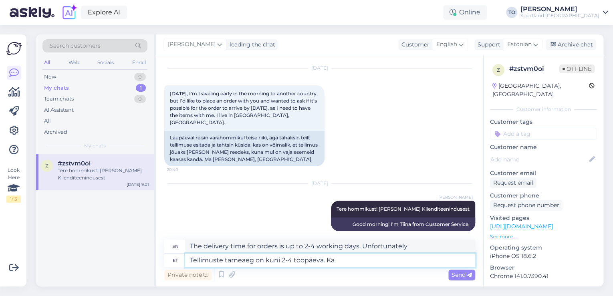
type textarea "The delivery time for orders is up to 2-4 working days. Also"
type textarea "Tellimuste tarneaeg on kuni 2-4 tööpäeva. Kahjuks"
type textarea "The delivery time for orders is up to 2-4 working days. Unfortunately"
type textarea "Tellimuste tarneaeg on kuni 2-4 tööpäeva. Kahjuks homseks"
type textarea "Delivery time for orders is up to 2-4 business days. Unfortunately, [DATE]"
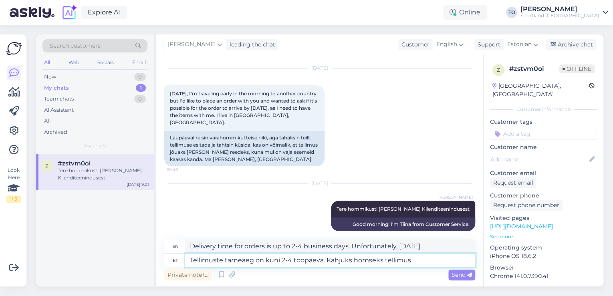
type textarea "Tellimuste tarneaeg on kuni 2-4 tööpäeva. Kahjuks homseks tellimus"
type textarea "The delivery time for orders is up to 2-4 working days. Unfortunately, the orde…"
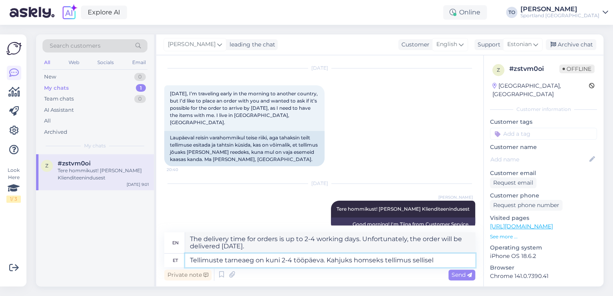
type textarea "Tellimuste tarneaeg on kuni 2-4 tööpäeva. Kahjuks homseks tellimus sellisel"
type textarea "The delivery time for orders is up to 2-4 working days. Unfortunately, the orde…"
type textarea "Tellimuste tarneaeg on kuni 2-4 tööpäeva. Kahjuks homseks tellimus sellisel juh…"
type textarea "The delivery time for orders is up to 2-4 working days. Unfortunately, in this …"
type textarea "Tellimuste tarneaeg on kuni 2-4 tööpäeva. Kahjuks homseks tellimus sellisel juh…"
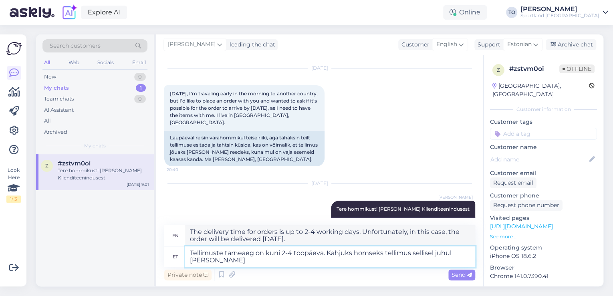
type textarea "The delivery time for orders is up to 2-4 business days. Unfortunately, in this…"
type textarea "Tellimuste tarneaeg on kuni 2-4 tööpäeva. Kahjuks homseks tellimus sellisel juh…"
type textarea "The delivery time for orders is up to 2-4 business days. Unfortunately, in this…"
type textarea "Tellimuste tarneaeg on kuni 2-4 tööpäeva. Kahjuks homseks tellimus sellisel juh…"
type textarea "The delivery time for orders is up to 2-4 business days. Unfortunately, in this…"
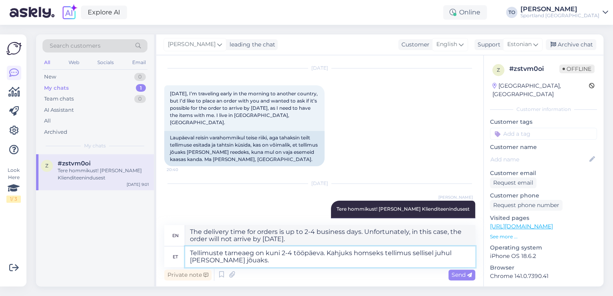
type textarea "Tellimuste tarneaeg on kuni 2-4 tööpäeva. Kahjuks homseks tellimus sellisel juh…"
type textarea "The delivery time for orders is up to 2-4 business days. Unfortunately, in this…"
type textarea "Tellimuste tarneaeg on kuni 2-4 tööpäeva. Kahjuks homseks tellimus sellisel juh…"
type textarea "The delivery time for orders is up to 2-4 working days. Unfortunately, in this …"
type textarea "Tellimuste tarneaeg on kuni 2-4 tööpäeva. Kahjuks homseks tellimus sellisel juh…"
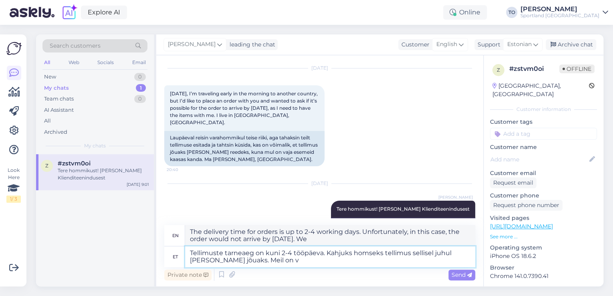
type textarea "The delivery time for orders is up to 2-4 working days. Unfortunately, in this …"
type textarea "Tellimuste tarneaeg on kuni 2-4 tööpäeva. Kahjuks homseks tellimus sellisel juh…"
type textarea "The delivery time for orders is up to 2-4 working days. Unfortunately, in this …"
type textarea "Tellimuste tarneaeg on kuni 2-4 tööpäeva. Kahjuks homseks tellimus sellisel juh…"
type textarea "The delivery time for orders is up to 2-4 working days. Unfortunately, in this …"
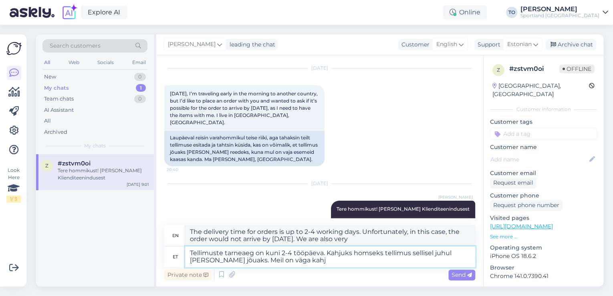
type textarea "Tellimuste tarneaeg on kuni 2-4 tööpäeva. Kahjuks homseks tellimus sellisel juh…"
type textarea "The delivery time for orders is up to 2-4 business days. Unfortunately, in this…"
type textarea "Tellimuste tarneaeg on kuni 2-4 tööpäeva. Kahjuks homseks tellimus sellisel juh…"
type textarea "The delivery time for orders is up to 2-4 business days. Unfortunately, in this…"
type textarea "Tellimuste tarneaeg on kuni 2-4 tööpäeva. Kahjuks homseks tellimus sellisel juh…"
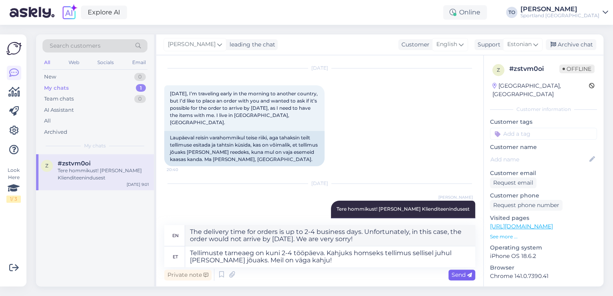
click at [457, 271] on div "Send" at bounding box center [461, 275] width 27 height 11
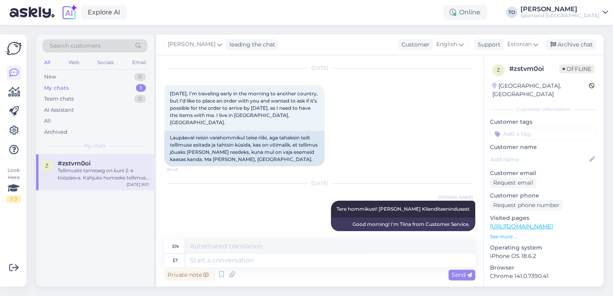
scroll to position [90, 0]
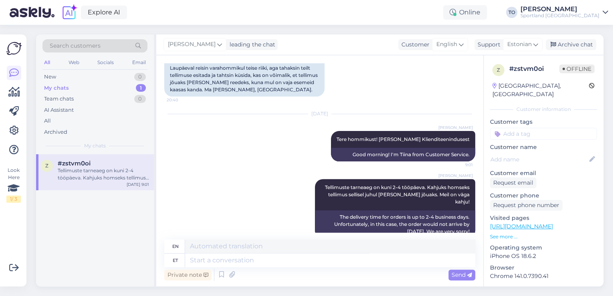
click at [561, 128] on input at bounding box center [543, 134] width 107 height 12
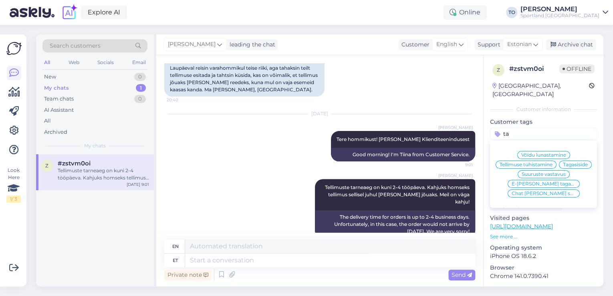
type input "t"
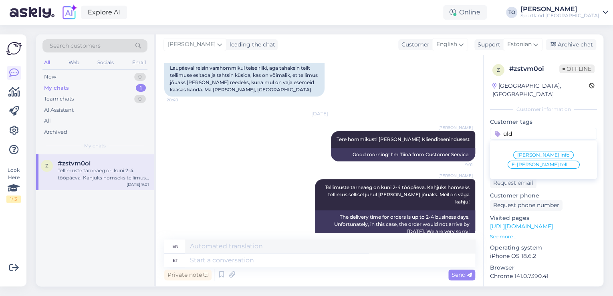
type input "üld"
click at [558, 162] on span "E-[PERSON_NAME] tellimuste [PERSON_NAME] info" at bounding box center [544, 164] width 64 height 5
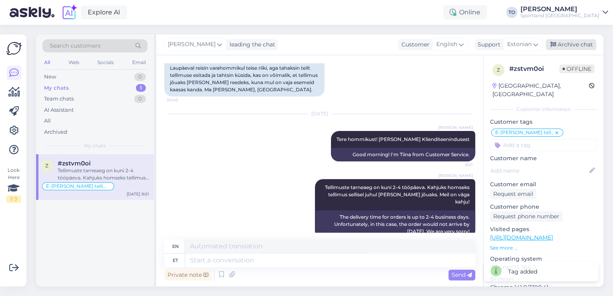
click at [588, 47] on div "Archive chat" at bounding box center [571, 44] width 51 height 11
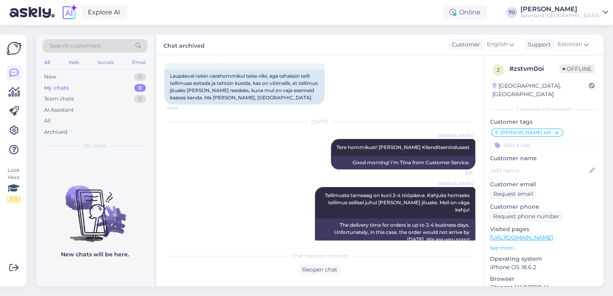
click at [572, 13] on div "Sportland [GEOGRAPHIC_DATA]" at bounding box center [560, 15] width 79 height 6
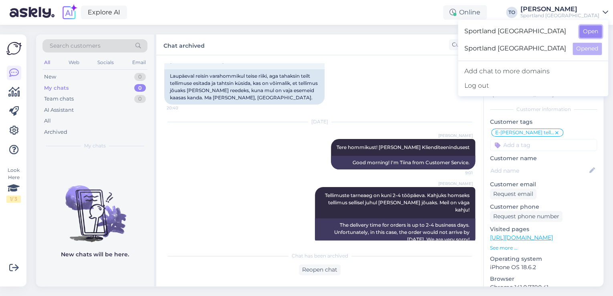
click at [591, 33] on button "Open" at bounding box center [591, 31] width 22 height 12
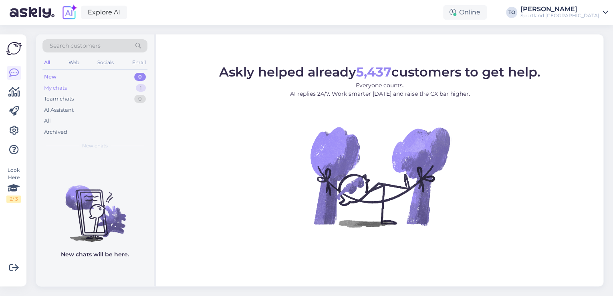
click at [97, 86] on div "My chats 1" at bounding box center [94, 88] width 105 height 11
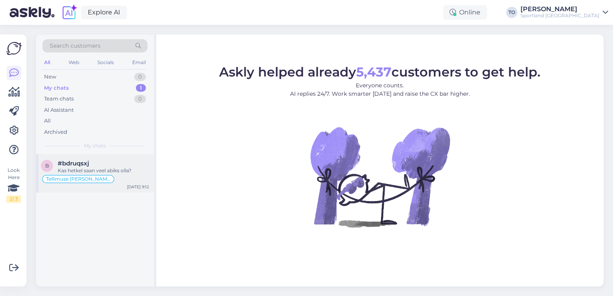
click at [125, 179] on div "Tellimuse [PERSON_NAME] info" at bounding box center [95, 179] width 108 height 10
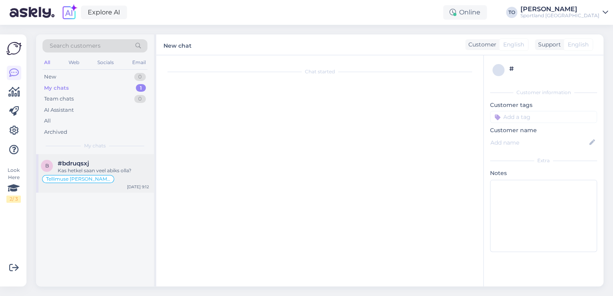
scroll to position [98, 0]
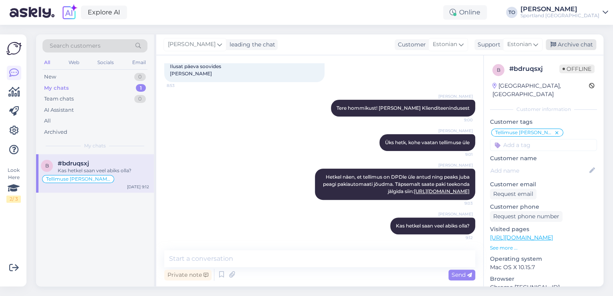
click at [582, 43] on div "Archive chat" at bounding box center [571, 44] width 51 height 11
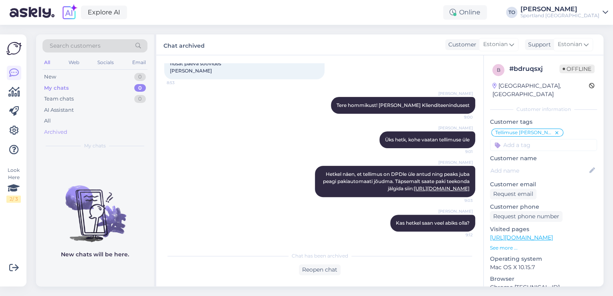
click at [58, 130] on div "Archived" at bounding box center [55, 132] width 23 height 8
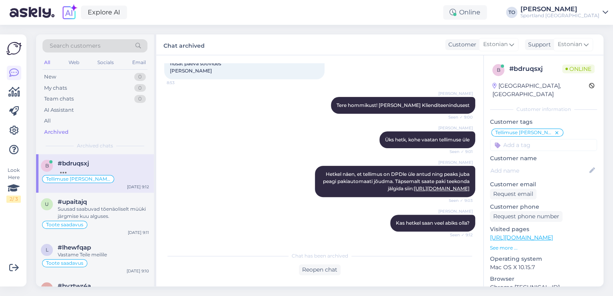
scroll to position [143, 0]
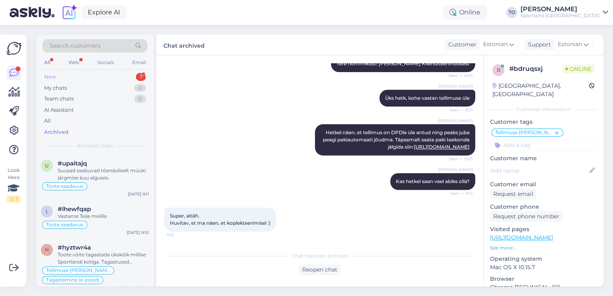
drag, startPoint x: 128, startPoint y: 75, endPoint x: 127, endPoint y: 80, distance: 5.7
click at [128, 75] on div "New 1" at bounding box center [94, 76] width 105 height 11
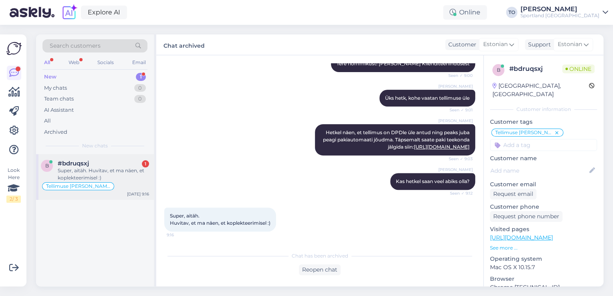
click at [114, 164] on div "#bdruqsxj 1" at bounding box center [103, 163] width 91 height 7
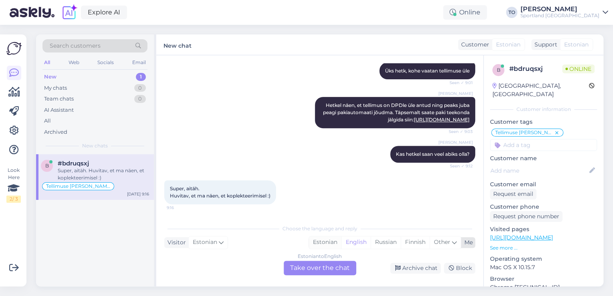
click at [329, 242] on div "Estonian" at bounding box center [325, 242] width 32 height 12
click at [323, 268] on div "Estonian to Estonian Take over the chat" at bounding box center [320, 268] width 73 height 14
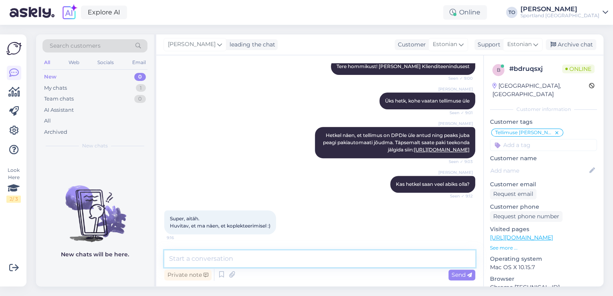
click at [325, 255] on textarea at bounding box center [319, 258] width 311 height 17
type textarea "j"
type textarea "Jah, tegelikult peaks pakk juba peagi jõudma :)"
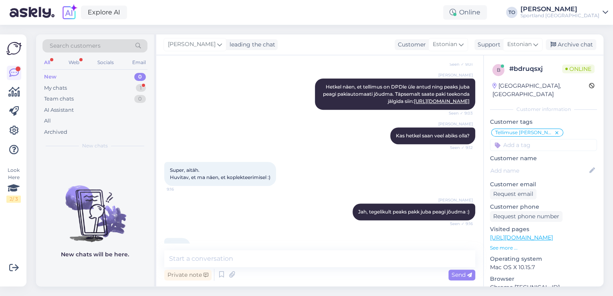
scroll to position [208, 0]
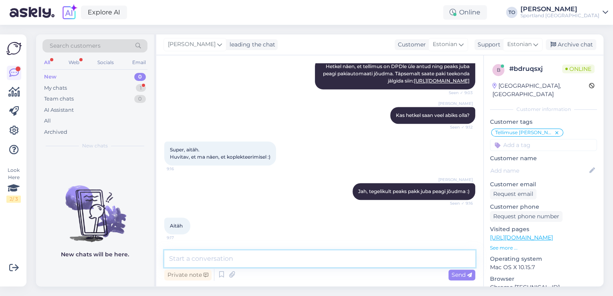
click at [289, 261] on textarea at bounding box center [319, 258] width 311 height 17
type textarea "Palun :) Kas saan veel kuidagi abiks olla?"
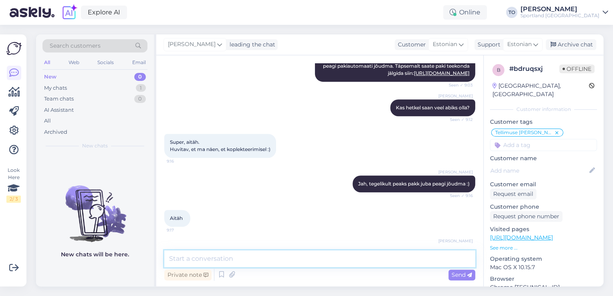
scroll to position [243, 0]
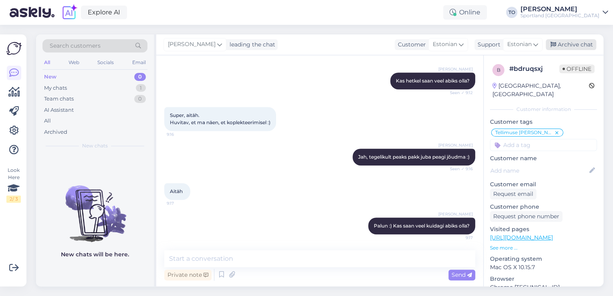
click at [578, 45] on div "Archive chat" at bounding box center [571, 44] width 51 height 11
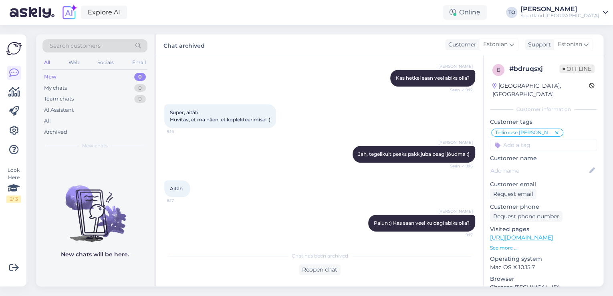
scroll to position [246, 0]
click at [93, 130] on div "Archived" at bounding box center [94, 132] width 105 height 11
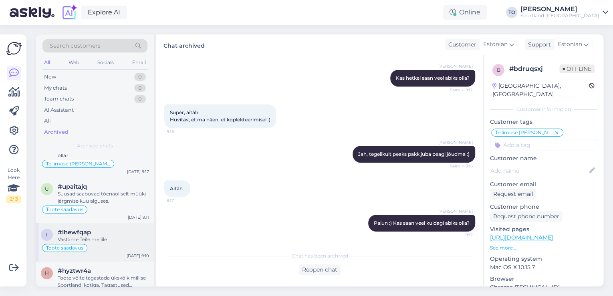
scroll to position [32, 0]
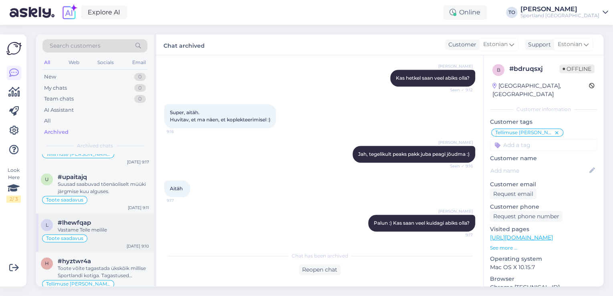
click at [119, 221] on div "#lhewfqap" at bounding box center [103, 222] width 91 height 7
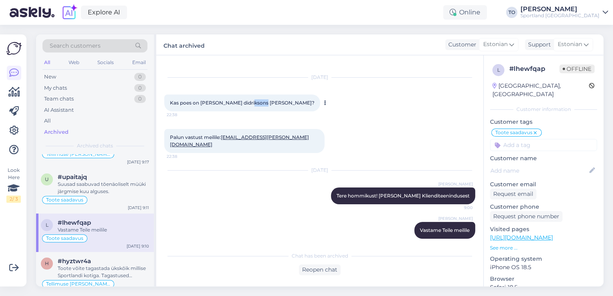
drag, startPoint x: 245, startPoint y: 104, endPoint x: 259, endPoint y: 104, distance: 13.2
click at [259, 104] on span "Kas poes on [PERSON_NAME] didriksons [PERSON_NAME]?" at bounding box center [242, 103] width 145 height 6
copy span "[PERSON_NAME]"
drag, startPoint x: 218, startPoint y: 103, endPoint x: 258, endPoint y: 103, distance: 39.7
click at [258, 103] on span "Kas poes on [PERSON_NAME] didriksons [PERSON_NAME]?" at bounding box center [242, 103] width 145 height 6
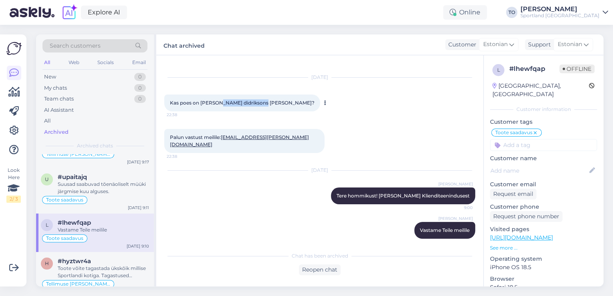
copy span "didriksons [PERSON_NAME]"
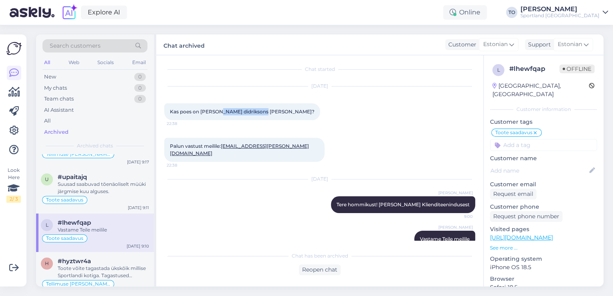
scroll to position [0, 0]
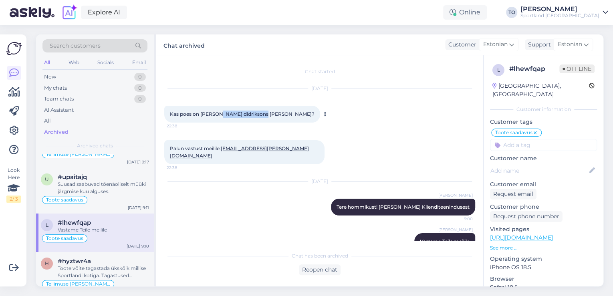
copy span "didriksons [PERSON_NAME]"
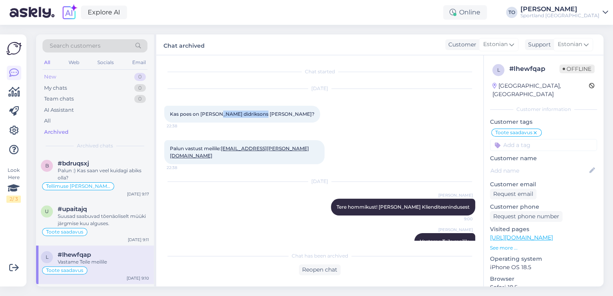
click at [81, 75] on div "New 0" at bounding box center [94, 76] width 105 height 11
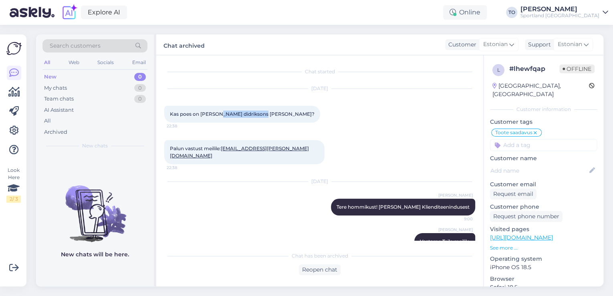
click at [574, 16] on div "Sportland [GEOGRAPHIC_DATA]" at bounding box center [560, 15] width 79 height 6
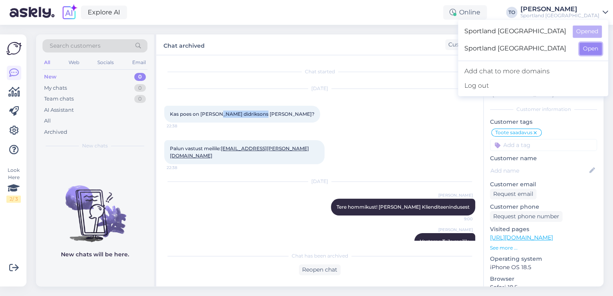
click at [597, 45] on button "Open" at bounding box center [591, 48] width 22 height 12
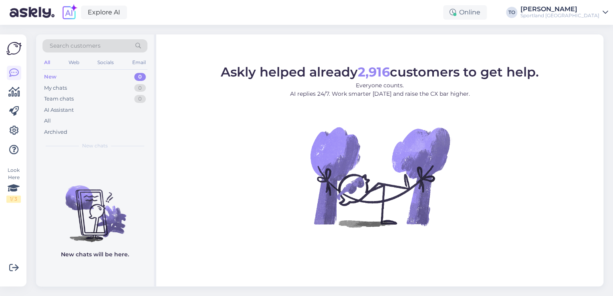
click at [584, 18] on div "Sportland [GEOGRAPHIC_DATA]" at bounding box center [560, 15] width 79 height 6
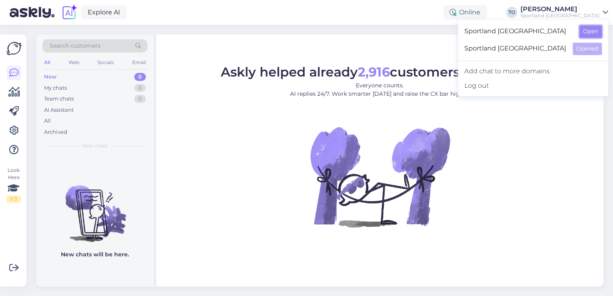
click at [595, 29] on button "Open" at bounding box center [591, 31] width 22 height 12
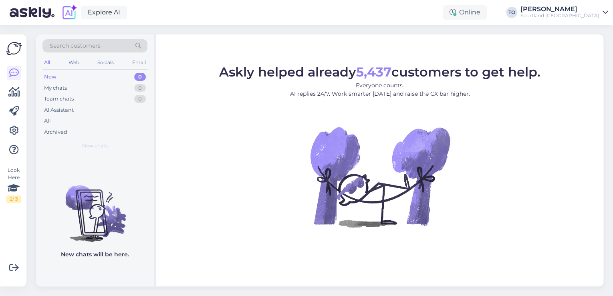
drag, startPoint x: 66, startPoint y: 29, endPoint x: 67, endPoint y: 35, distance: 6.5
click at [66, 32] on div "Search customers All Web Socials Email New 0 My chats 0 Team chats 0 AI Assista…" at bounding box center [322, 160] width 582 height 271
click at [69, 45] on span "Search customers" at bounding box center [75, 46] width 51 height 8
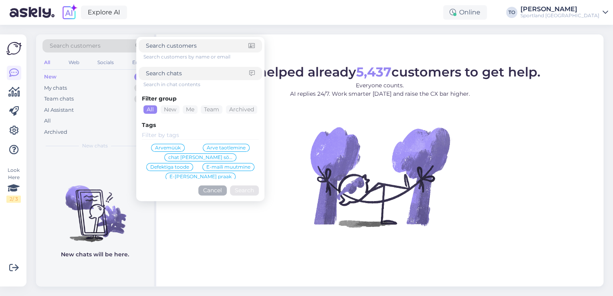
click at [188, 75] on input at bounding box center [197, 73] width 103 height 8
paste input "4000498641"
type input "4000498641"
click at [245, 192] on button "Search" at bounding box center [244, 191] width 29 height 10
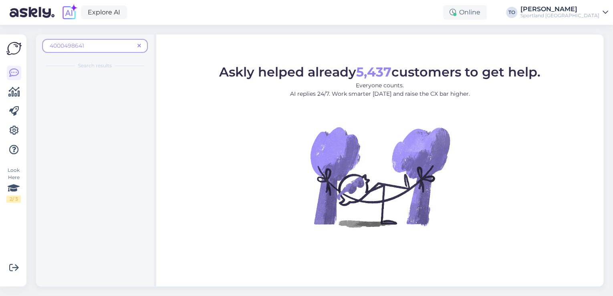
click at [98, 45] on span "4000498641" at bounding box center [92, 46] width 85 height 8
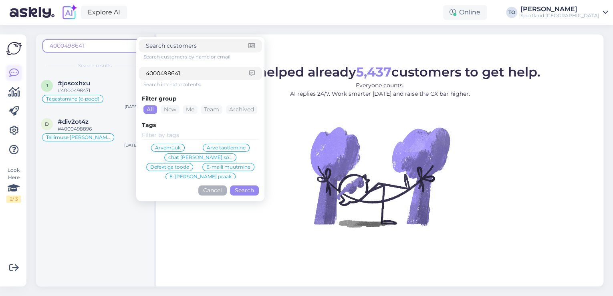
click at [16, 73] on icon at bounding box center [14, 73] width 10 height 10
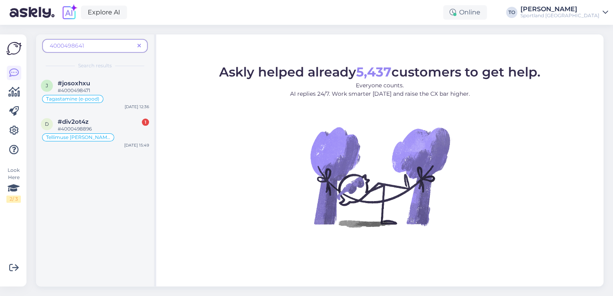
click at [141, 46] on icon at bounding box center [139, 46] width 4 height 6
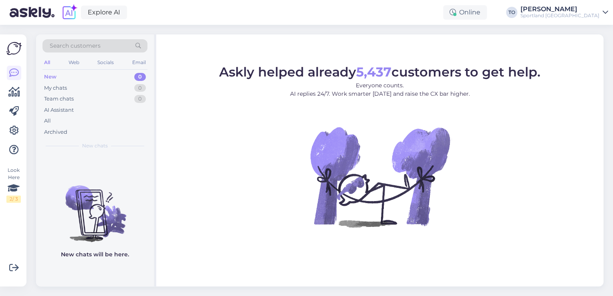
click at [102, 46] on div "Search customers" at bounding box center [94, 45] width 105 height 13
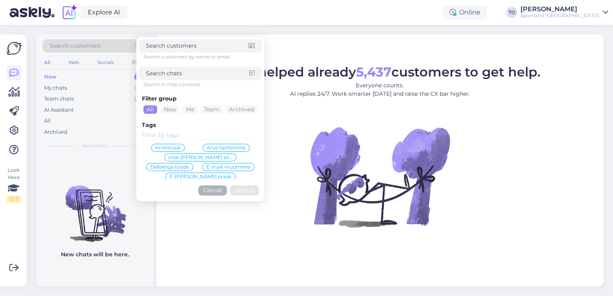
click at [188, 71] on input at bounding box center [197, 73] width 103 height 8
paste input "4000499682"
type input "4000499682"
click at [243, 189] on button "Search" at bounding box center [244, 191] width 29 height 10
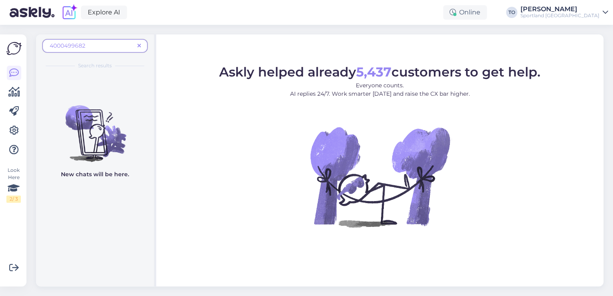
click at [98, 46] on span "4000499682" at bounding box center [92, 46] width 85 height 8
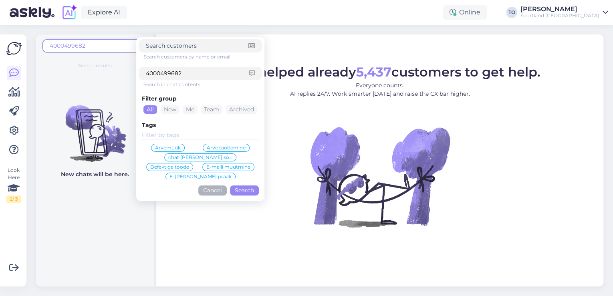
click at [146, 73] on div "4000499682" at bounding box center [200, 73] width 123 height 13
click at [147, 73] on input "4000499682" at bounding box center [197, 73] width 103 height 8
click at [250, 189] on button "Search" at bounding box center [244, 191] width 29 height 10
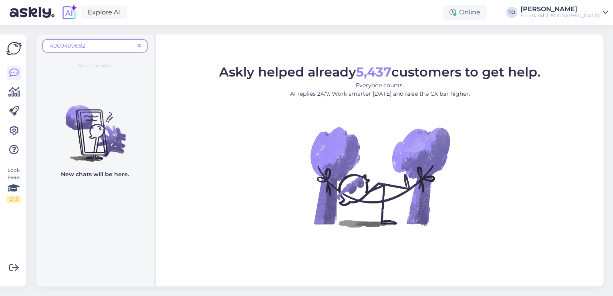
click at [139, 43] on icon at bounding box center [139, 46] width 4 height 6
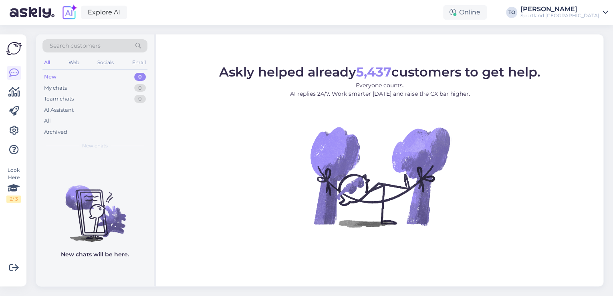
click at [126, 45] on div "Search customers" at bounding box center [94, 45] width 105 height 13
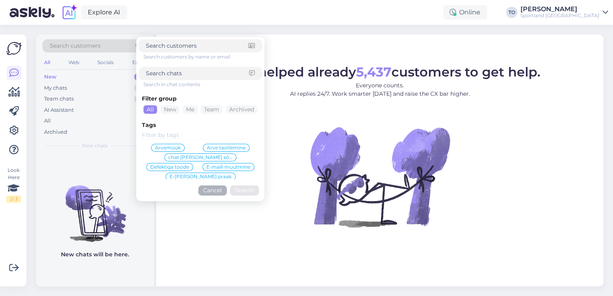
click at [172, 73] on input at bounding box center [197, 73] width 103 height 8
paste input "4000498266"
type input "4000498266"
click at [241, 184] on div "Filter group All New Me Team Archived Tags Arvemüük Arve taotlemine chat [PERSO…" at bounding box center [200, 143] width 123 height 111
click at [241, 188] on button "Search" at bounding box center [244, 191] width 29 height 10
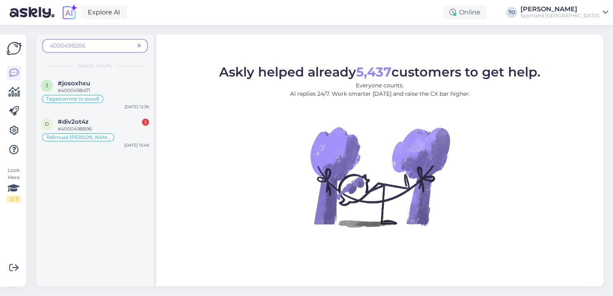
click at [140, 46] on span at bounding box center [139, 46] width 10 height 8
